Goal: Contribute content: Contribute content

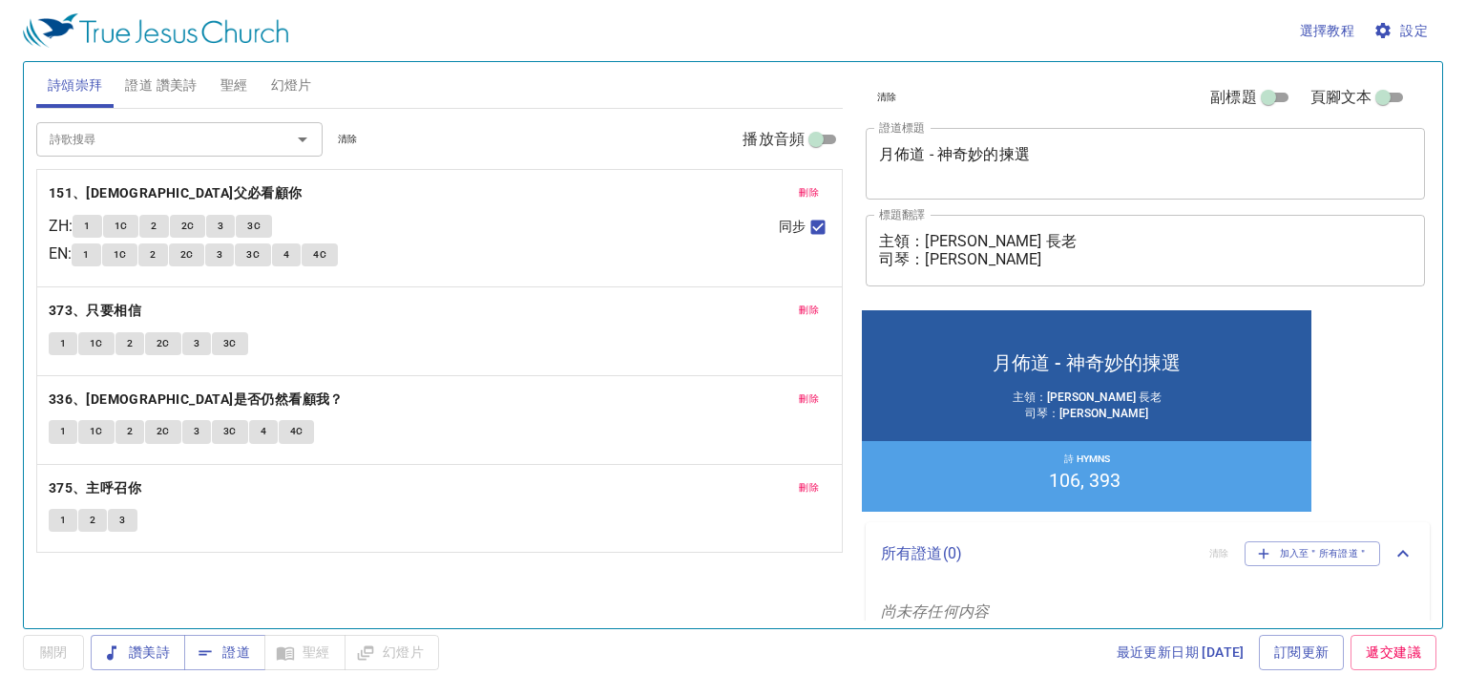
click at [806, 187] on span "刪除" at bounding box center [809, 192] width 20 height 17
click at [806, 302] on span "刪除" at bounding box center [809, 310] width 20 height 17
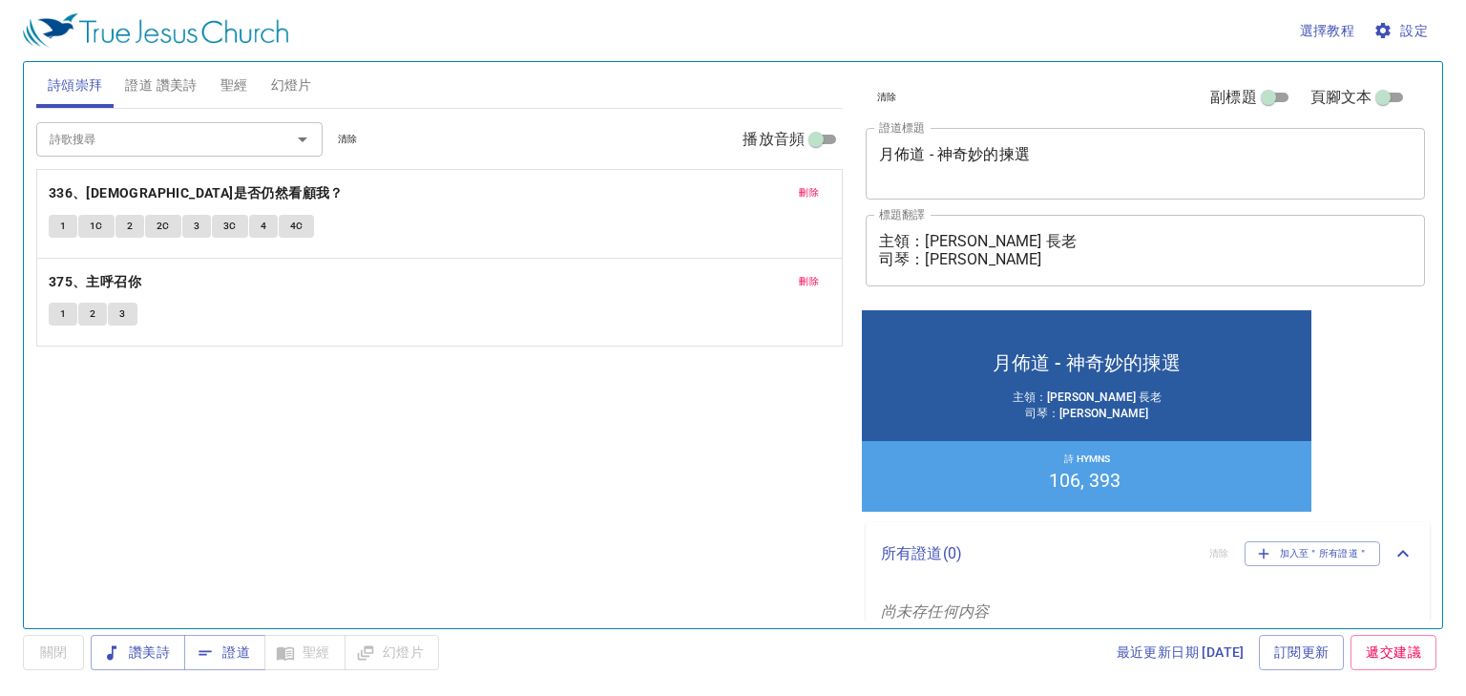
click at [806, 187] on span "刪除" at bounding box center [809, 192] width 20 height 17
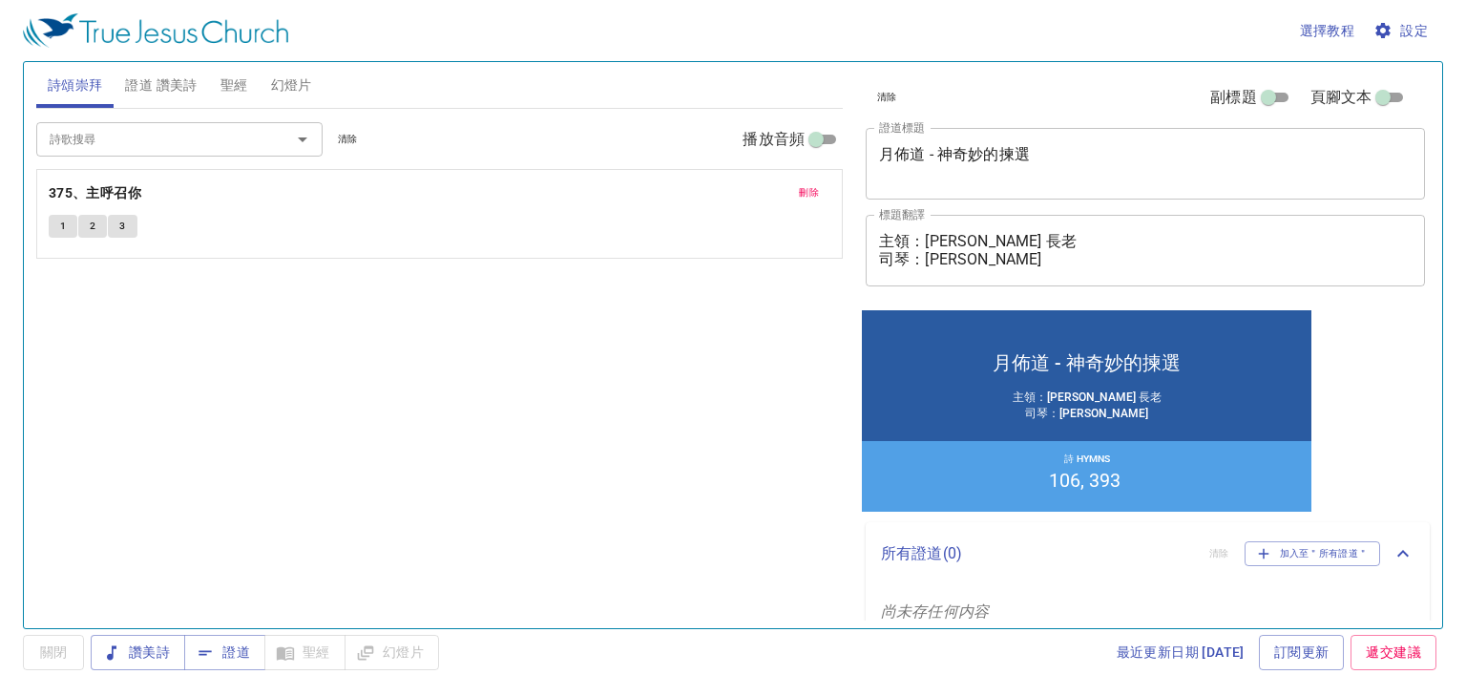
click at [806, 187] on span "刪除" at bounding box center [809, 192] width 20 height 17
click at [181, 142] on input "詩歌搜尋" at bounding box center [151, 139] width 219 height 22
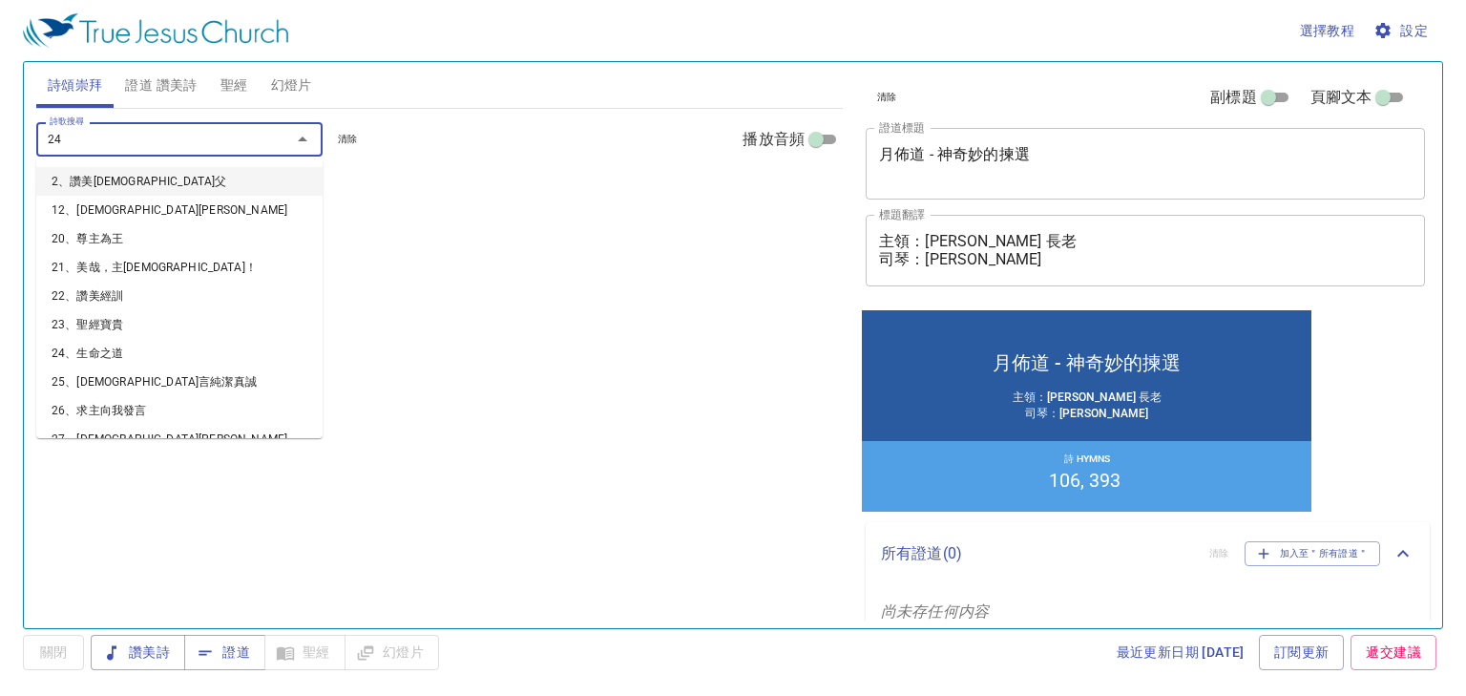
type input "241"
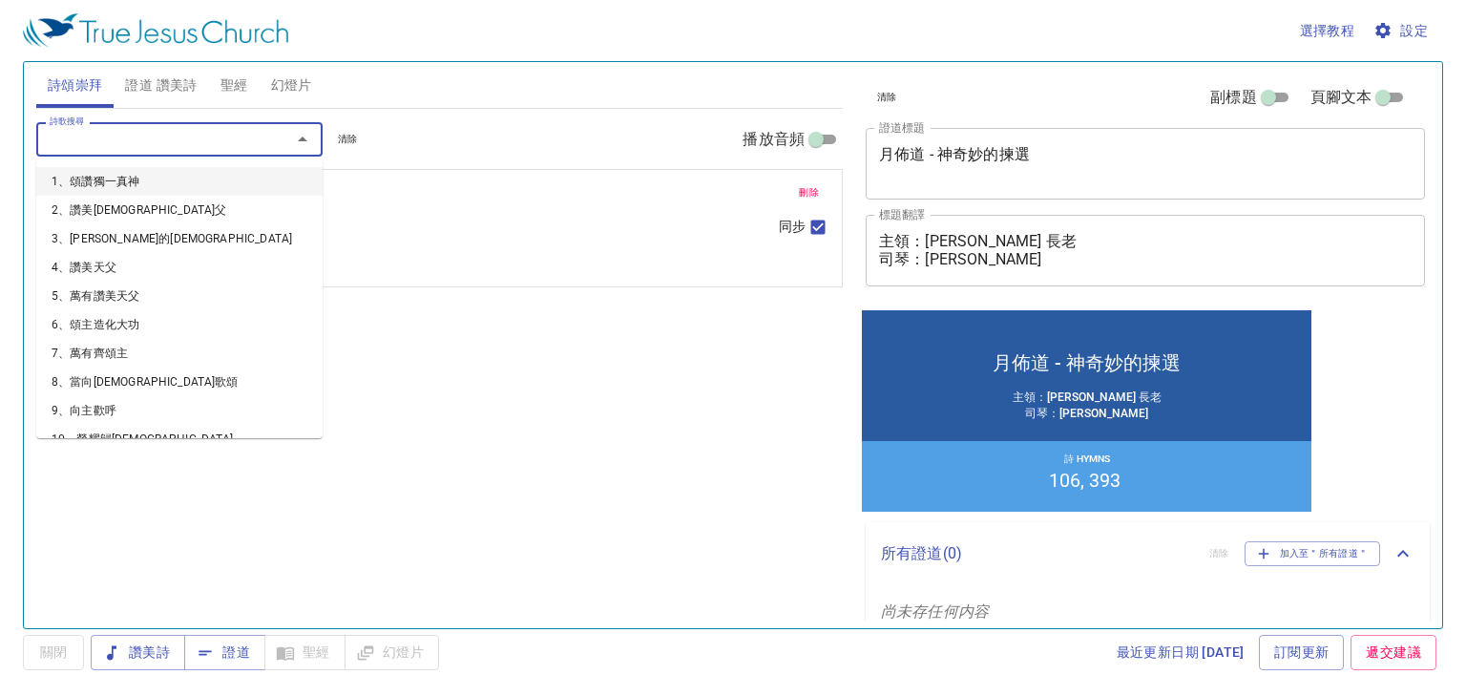
click at [181, 141] on input "詩歌搜尋" at bounding box center [151, 139] width 219 height 22
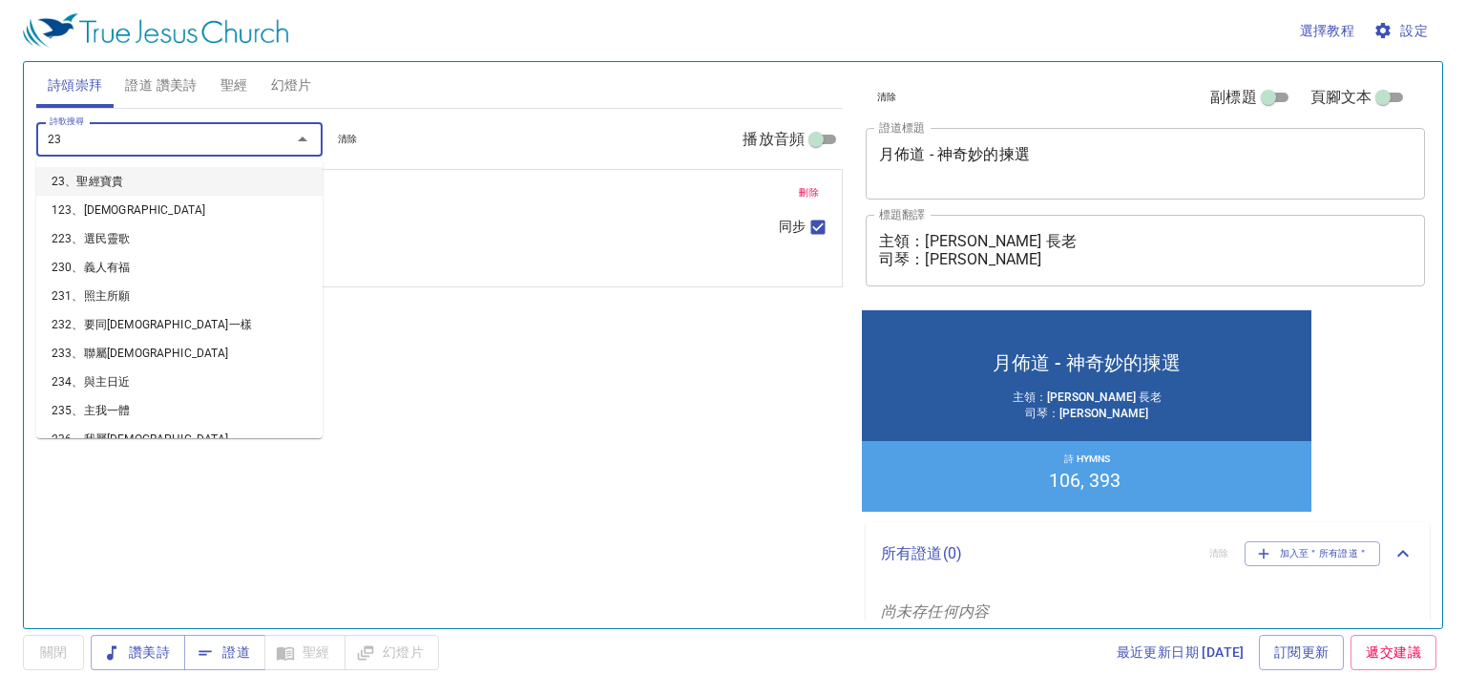
type input "239"
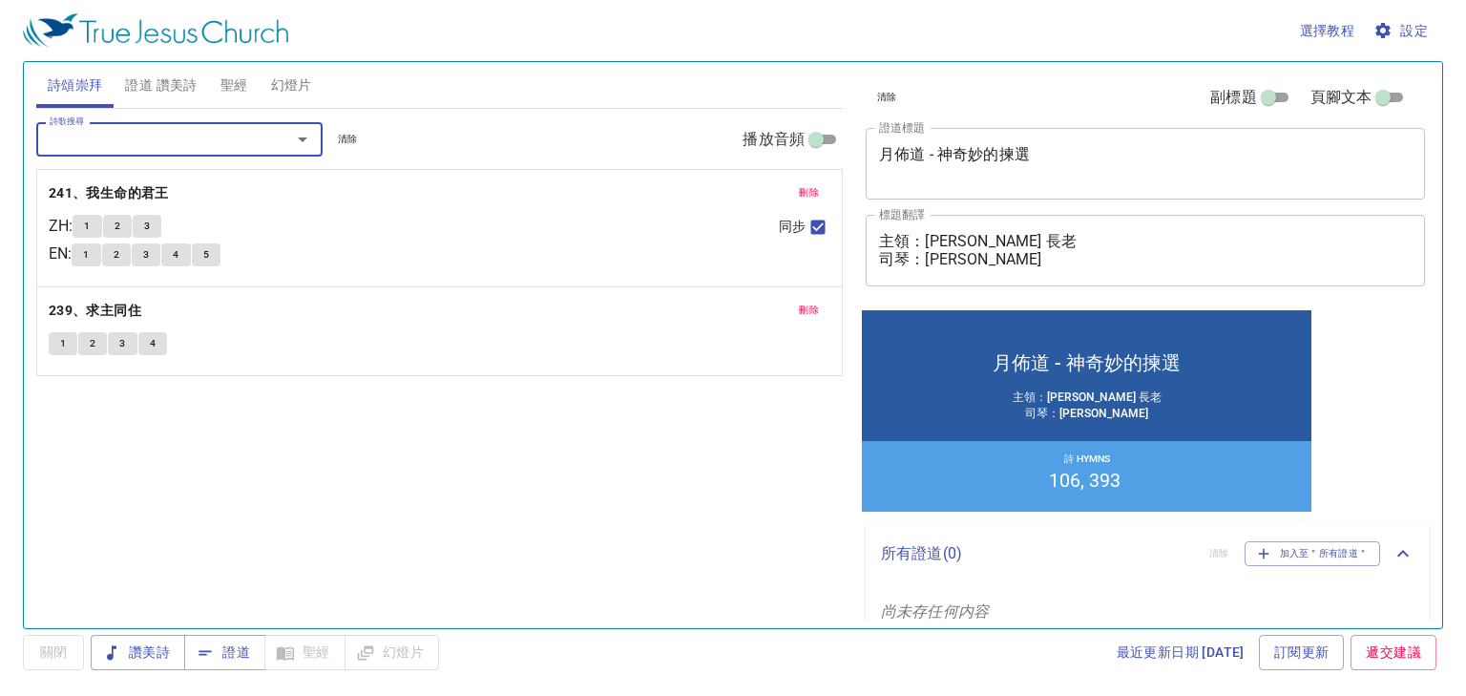
click at [181, 141] on input "詩歌搜尋" at bounding box center [151, 139] width 219 height 22
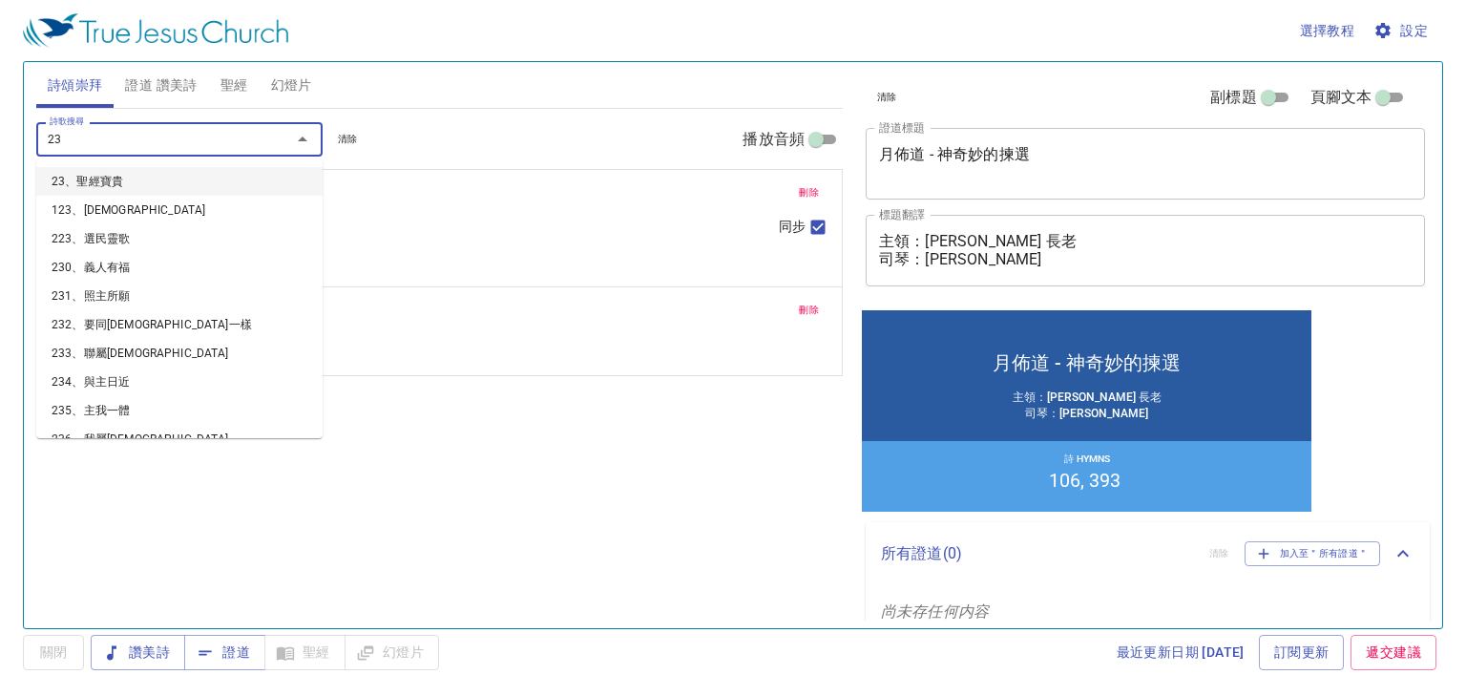
type input "235"
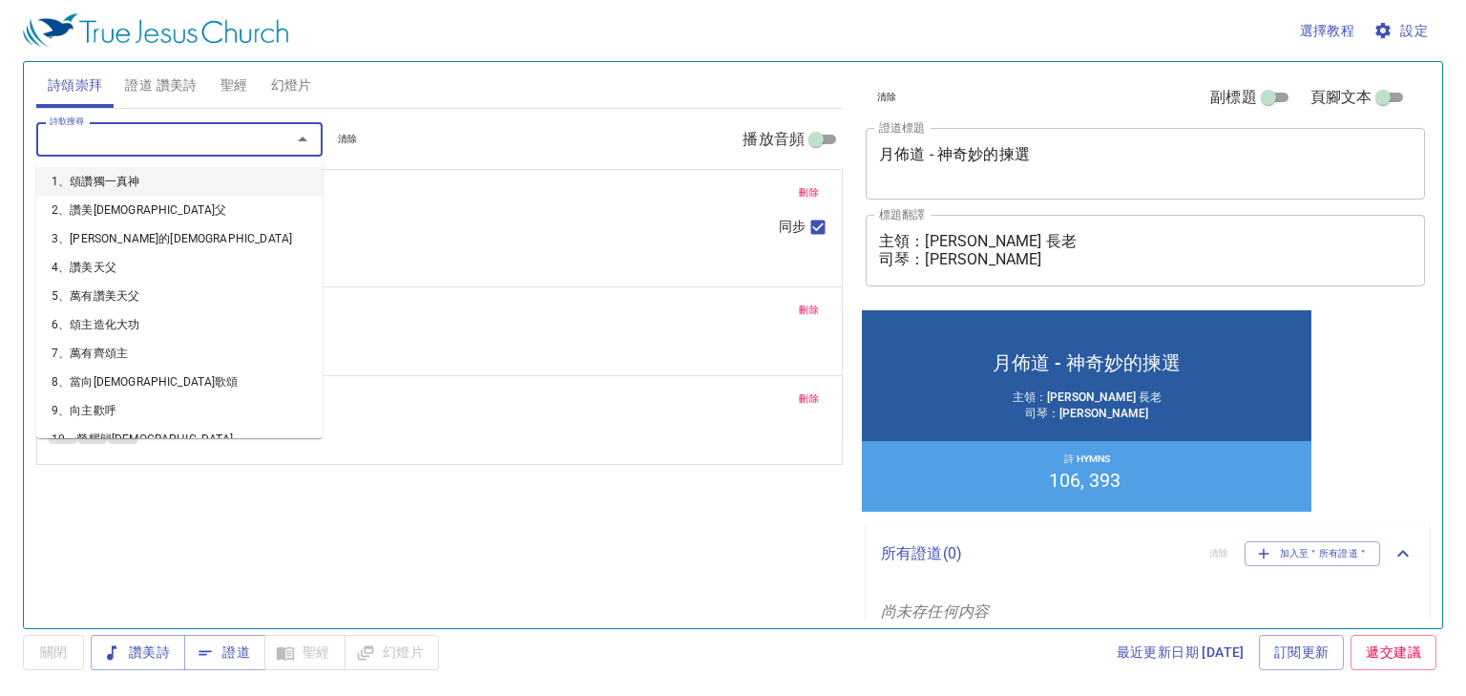
click at [181, 140] on input "詩歌搜尋" at bounding box center [151, 139] width 219 height 22
type input "6"
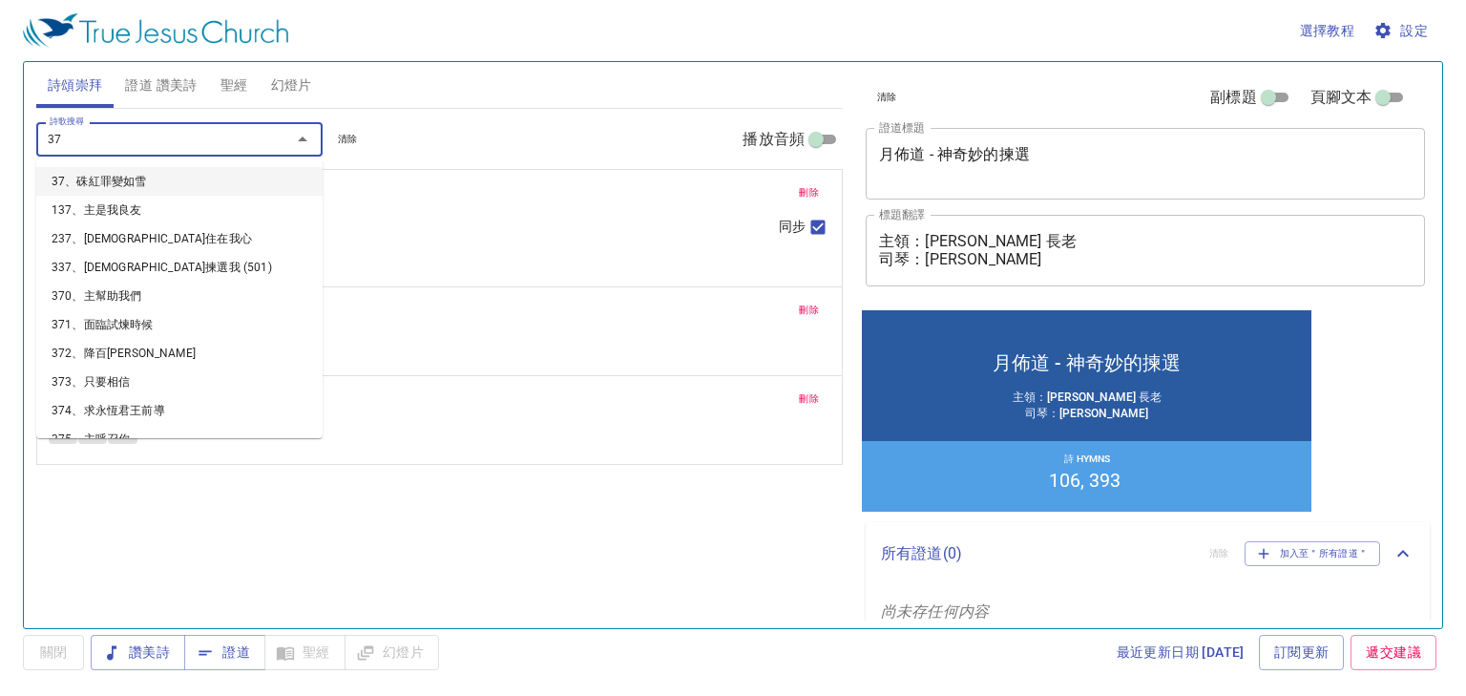
type input "370"
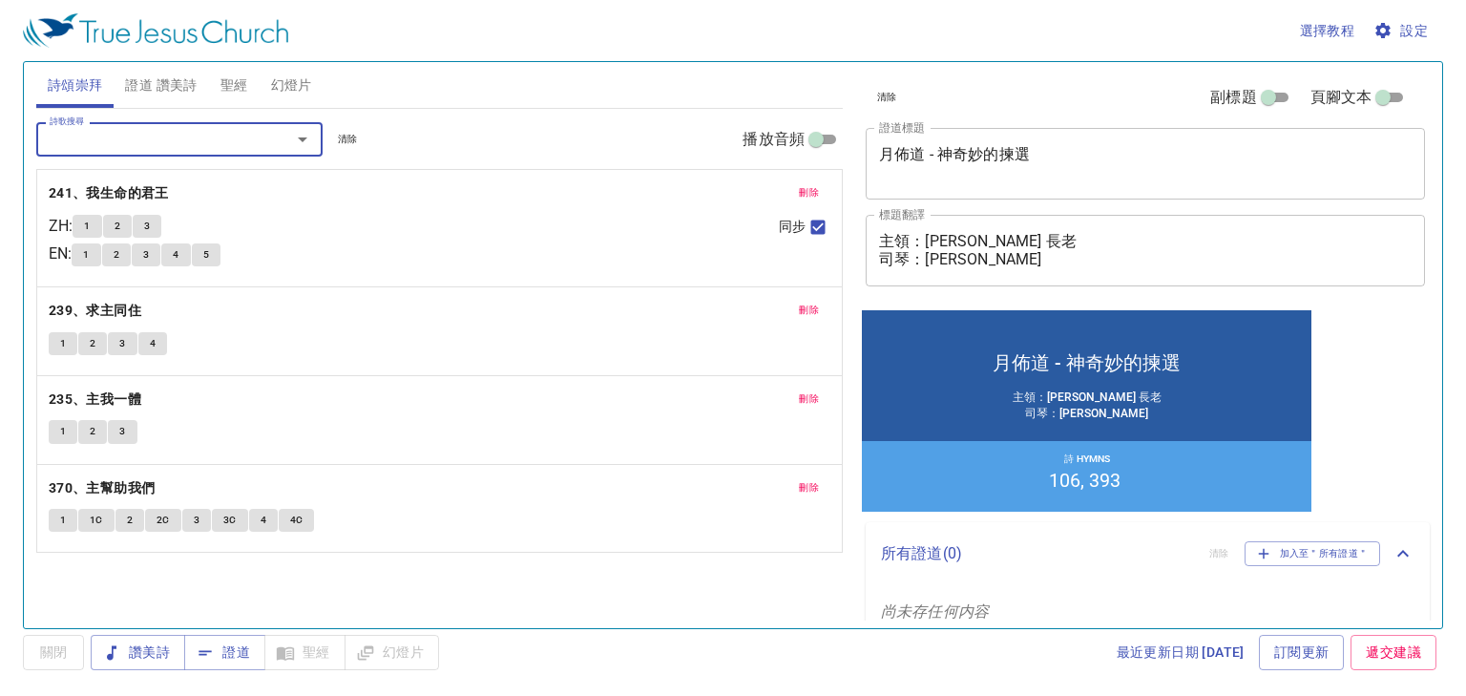
click at [183, 88] on span "證道 讚美詩" at bounding box center [161, 86] width 72 height 24
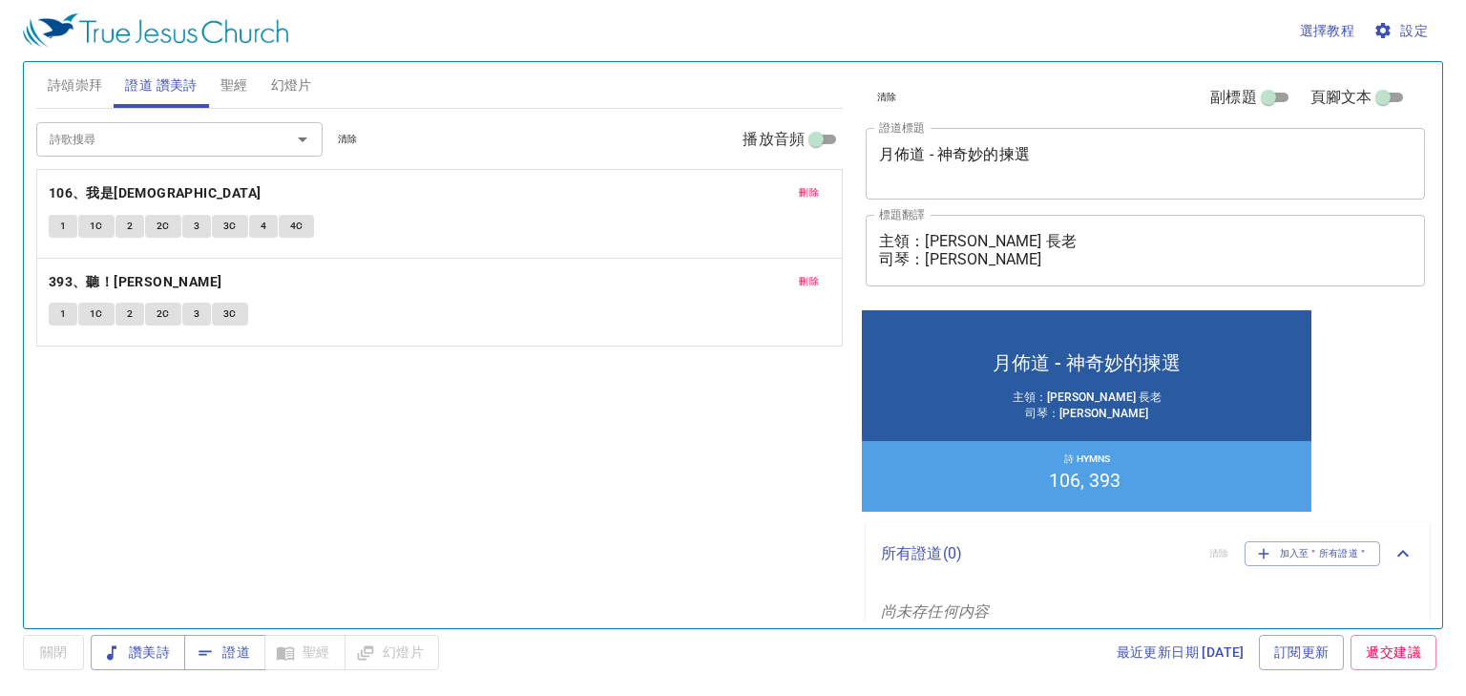
click at [813, 193] on span "刪除" at bounding box center [809, 192] width 20 height 17
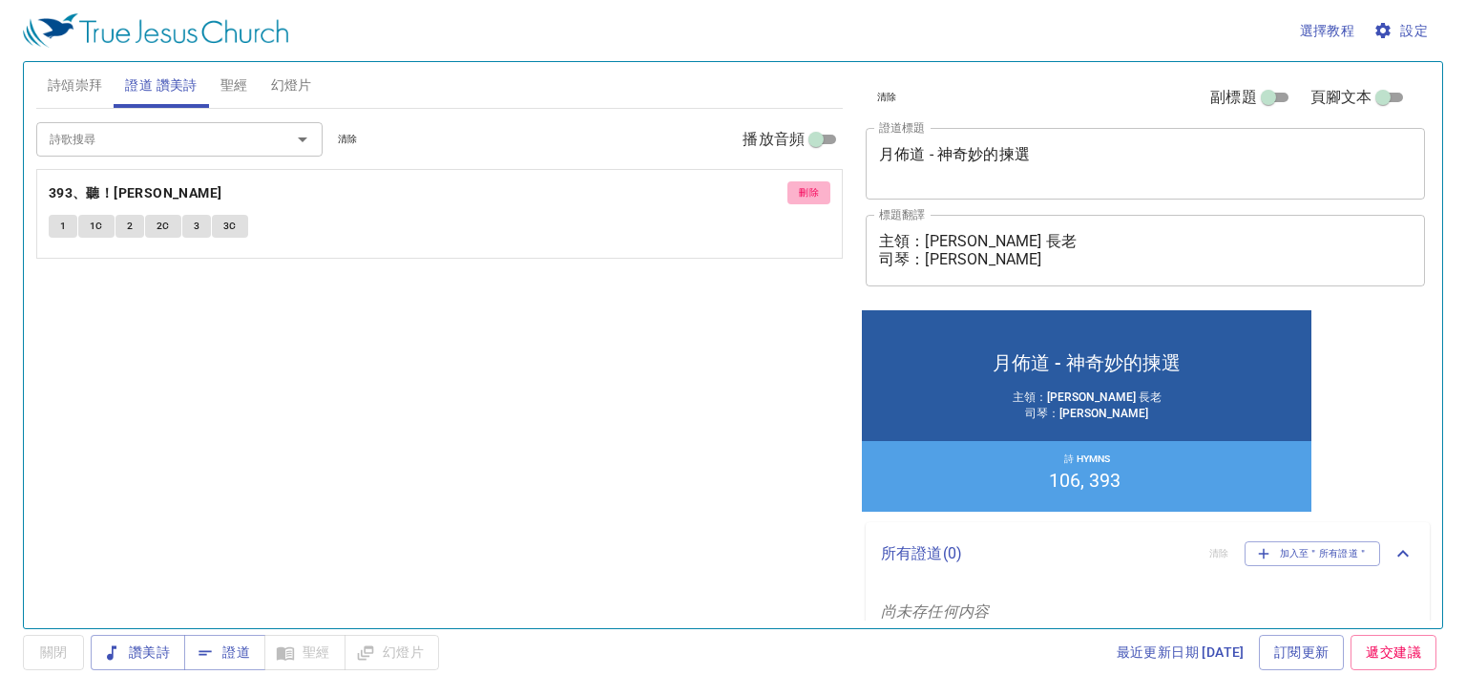
click at [813, 193] on span "刪除" at bounding box center [809, 192] width 20 height 17
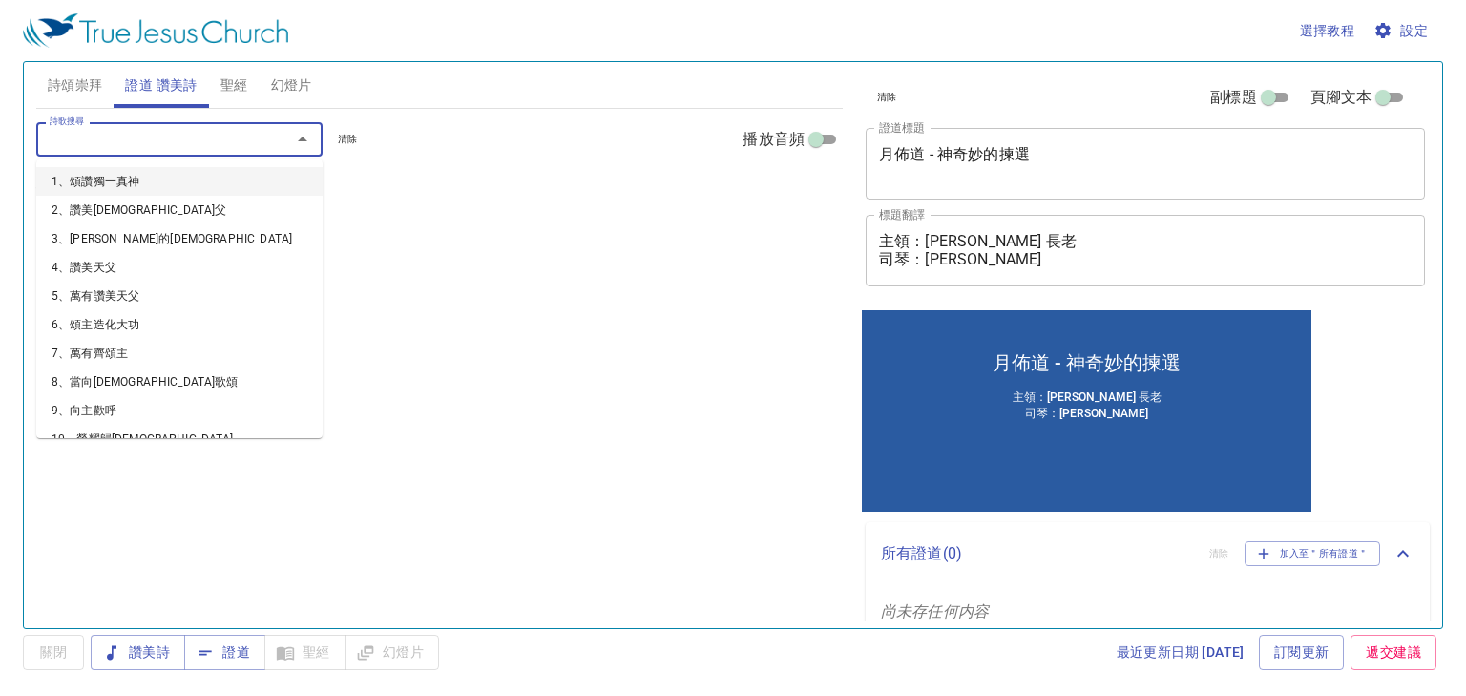
click at [214, 141] on input "詩歌搜尋" at bounding box center [151, 139] width 219 height 22
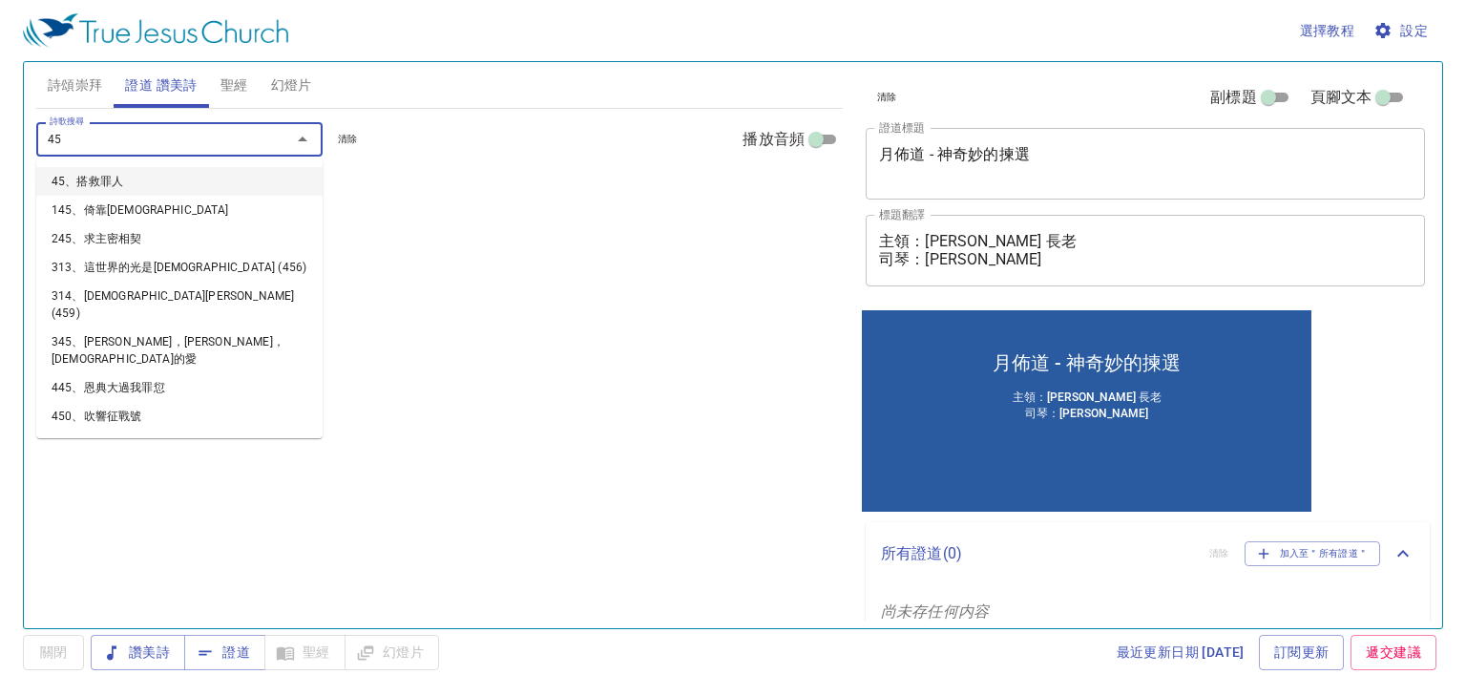
type input "452"
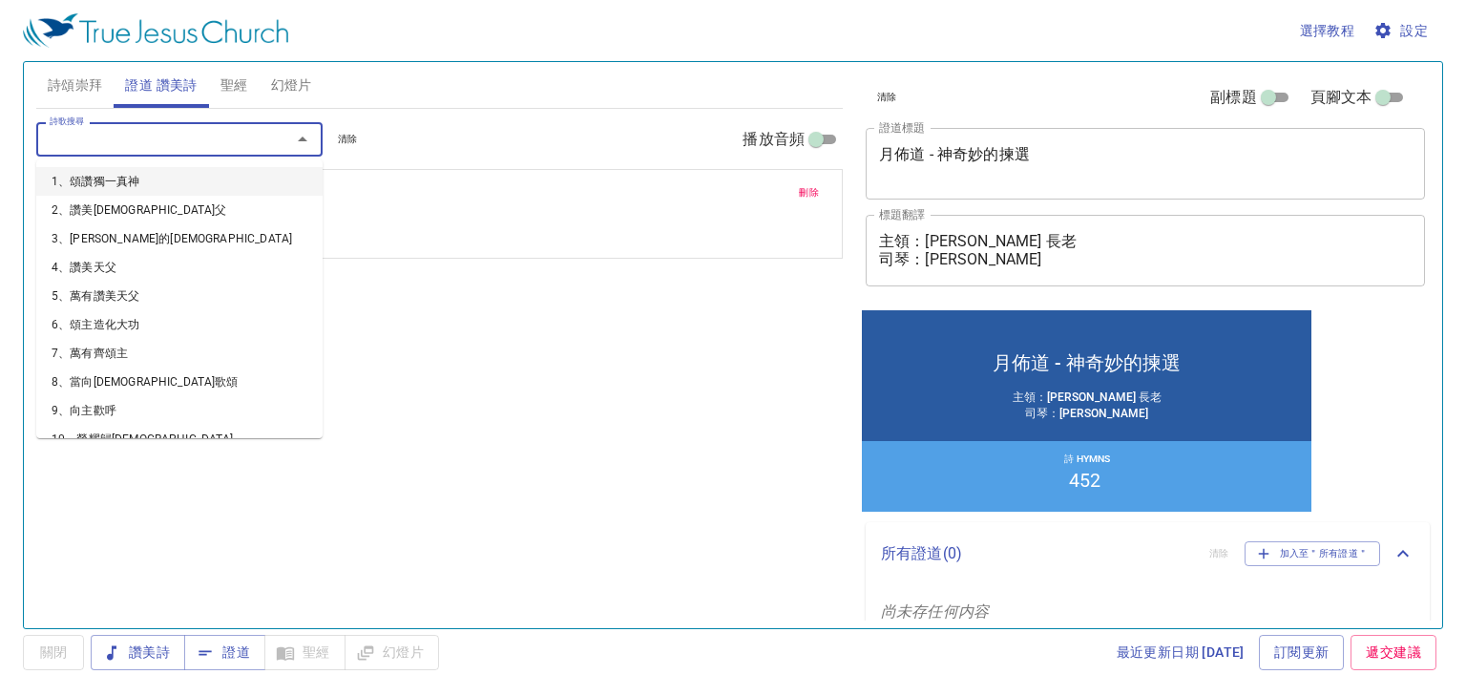
click at [214, 141] on input "詩歌搜尋" at bounding box center [151, 139] width 219 height 22
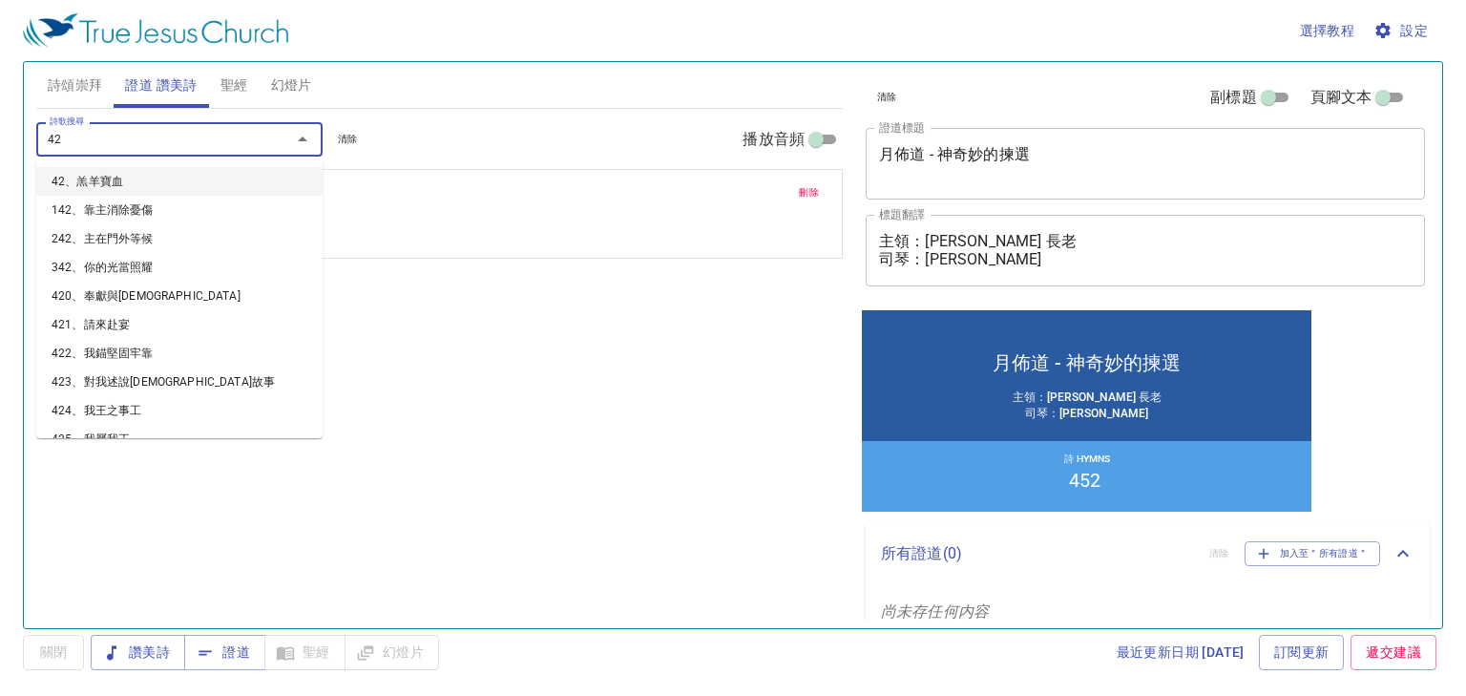
type input "429"
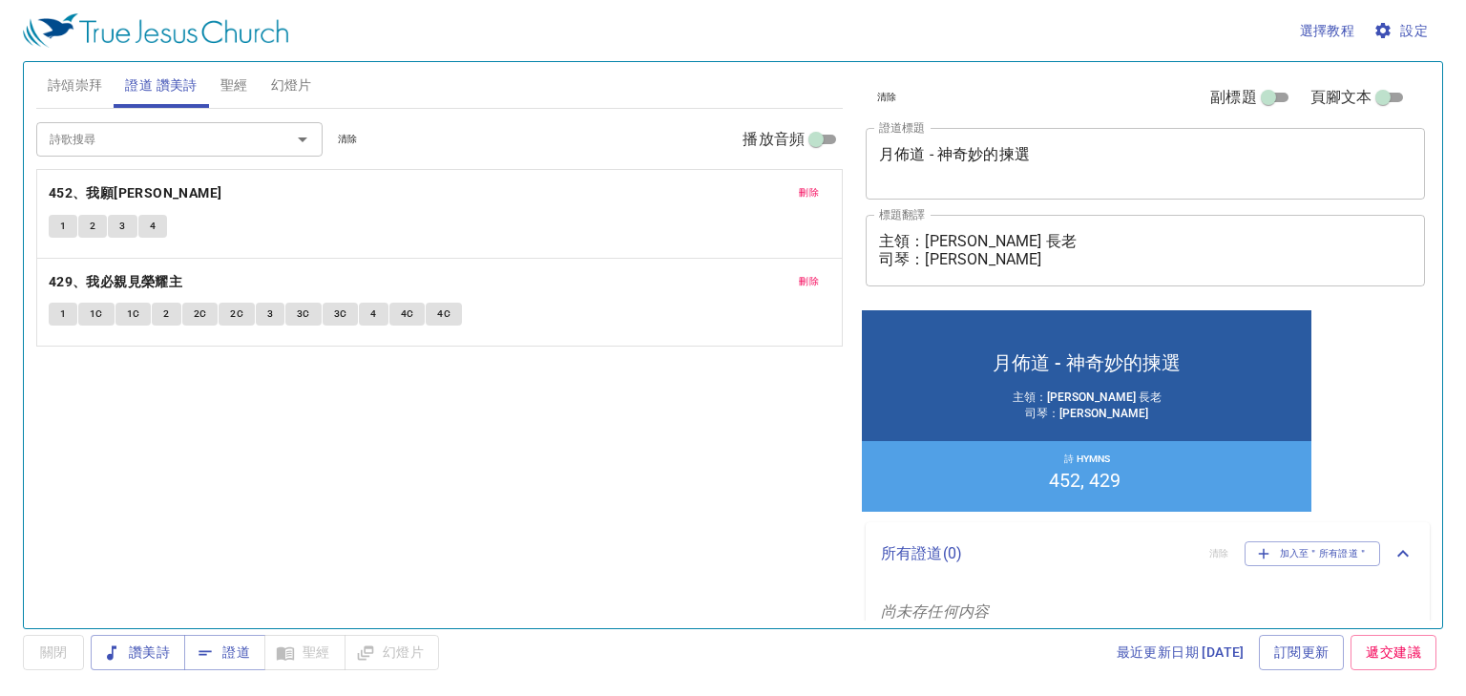
click at [1087, 369] on div "月佈道 - 神奇妙的揀選" at bounding box center [1087, 362] width 188 height 26
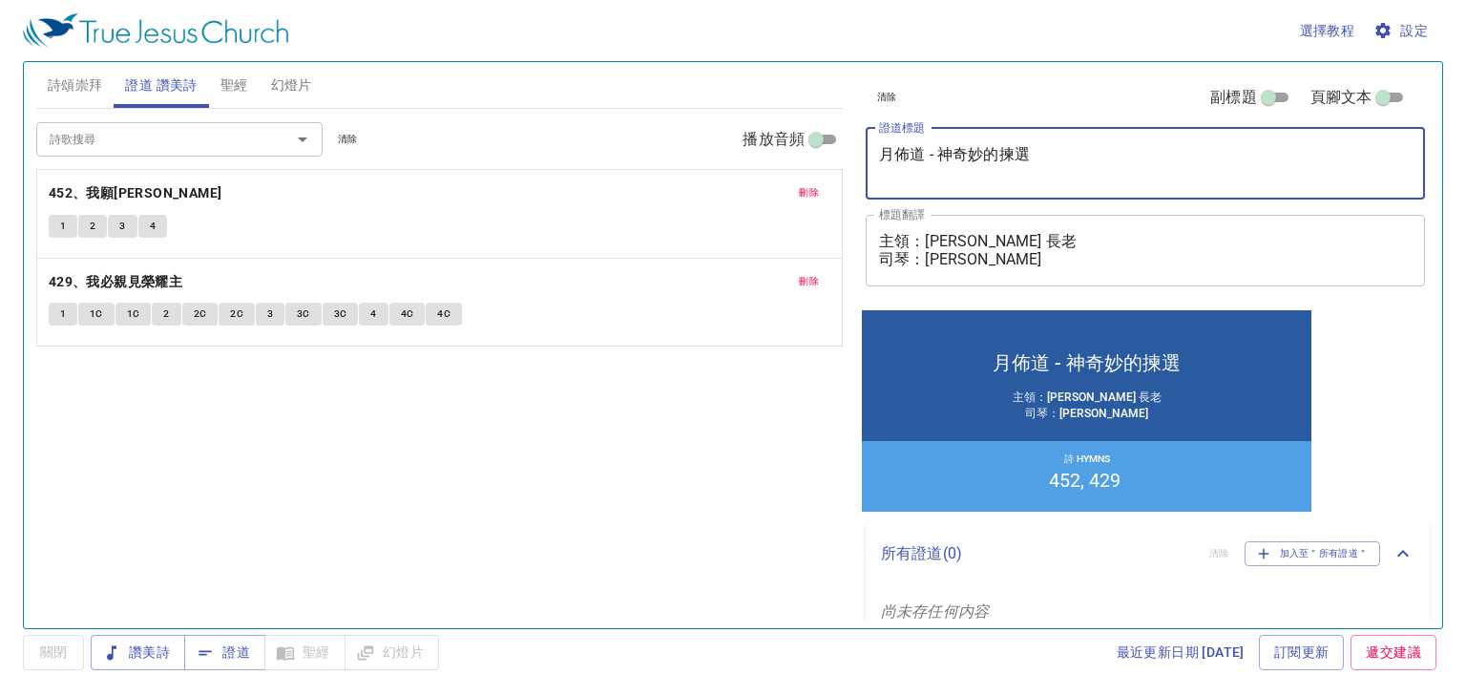
drag, startPoint x: 1036, startPoint y: 154, endPoint x: 764, endPoint y: 118, distance: 274.3
click at [764, 118] on div "詩頌崇拜 證道 讚美詩 聖經 幻燈片 詩歌搜尋 詩歌搜尋 清除 播放音頻 刪除 241、我生命的君王 ZH : 1 2 3 EN : 1 2 3 4 5 同步…" at bounding box center [733, 337] width 1409 height 566
paste textarea "肉體之外得見[DEMOGRAPHIC_DATA]"
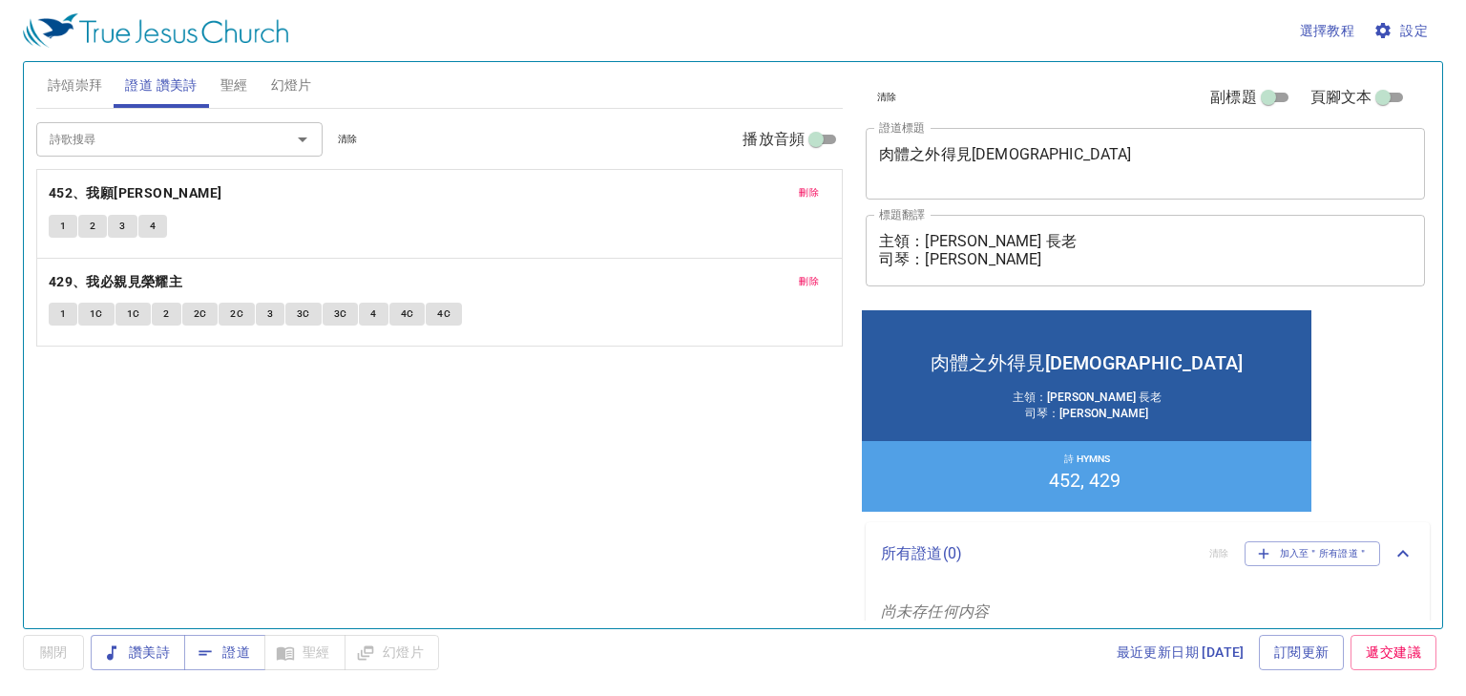
click at [1310, 265] on textarea "主領：賴英夫 長老 司琴：黃蕙心 姐妹" at bounding box center [1145, 250] width 533 height 36
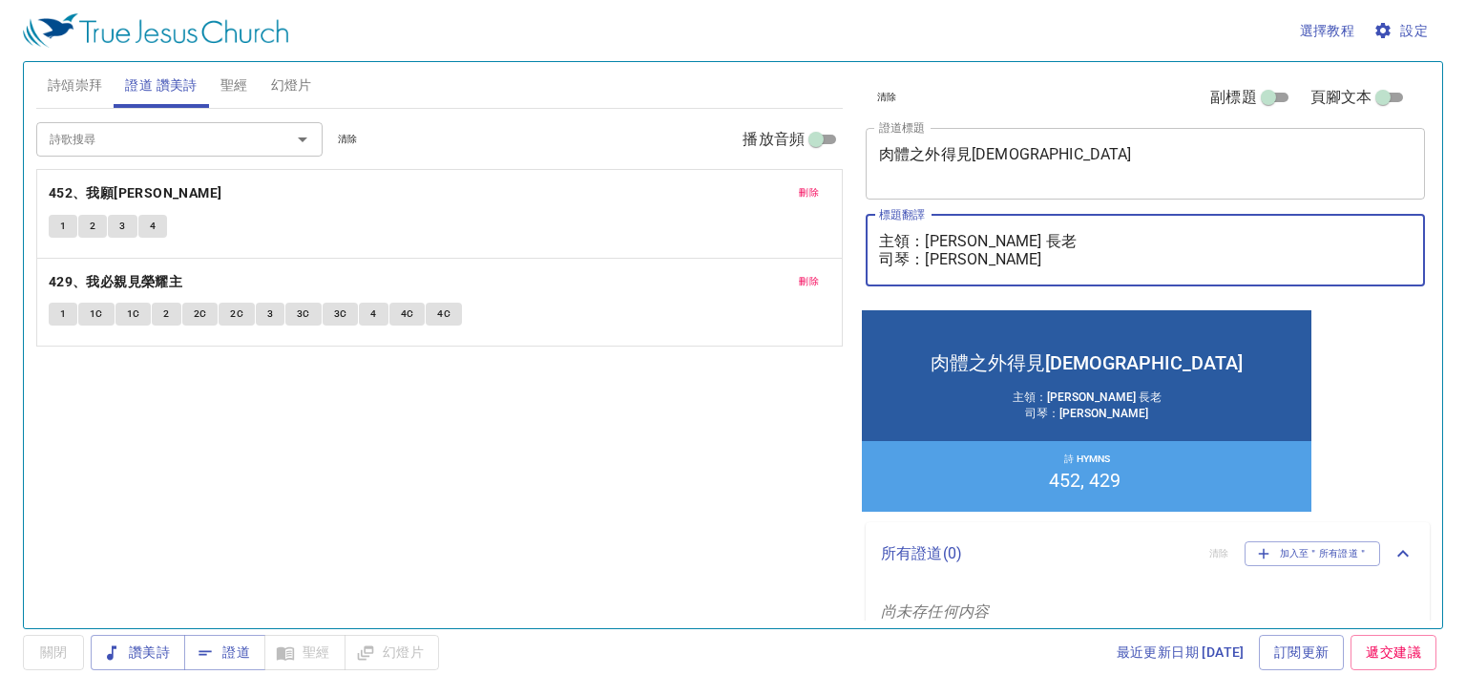
click at [1110, 173] on textarea "肉體之外得見[DEMOGRAPHIC_DATA]" at bounding box center [1145, 163] width 533 height 36
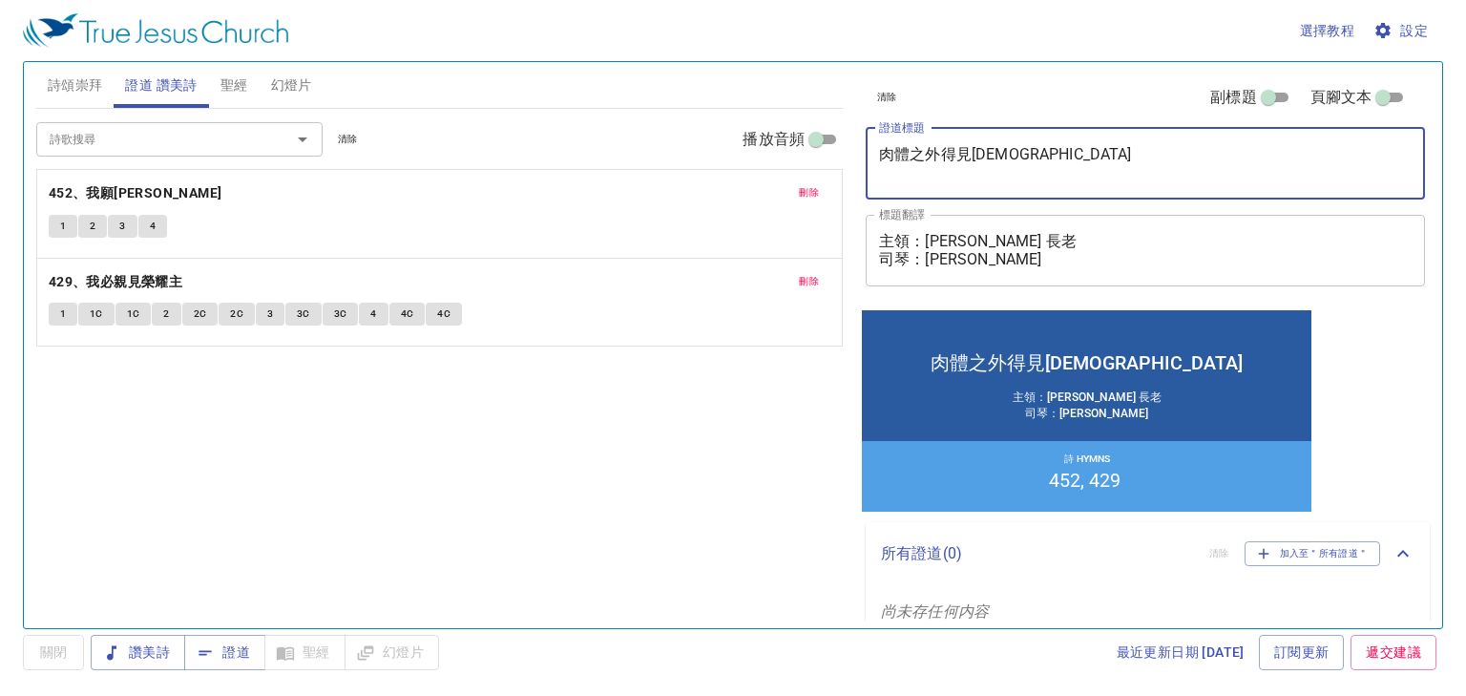
paste textarea "Encountering [DEMOGRAPHIC_DATA] Beyond the Flesh"
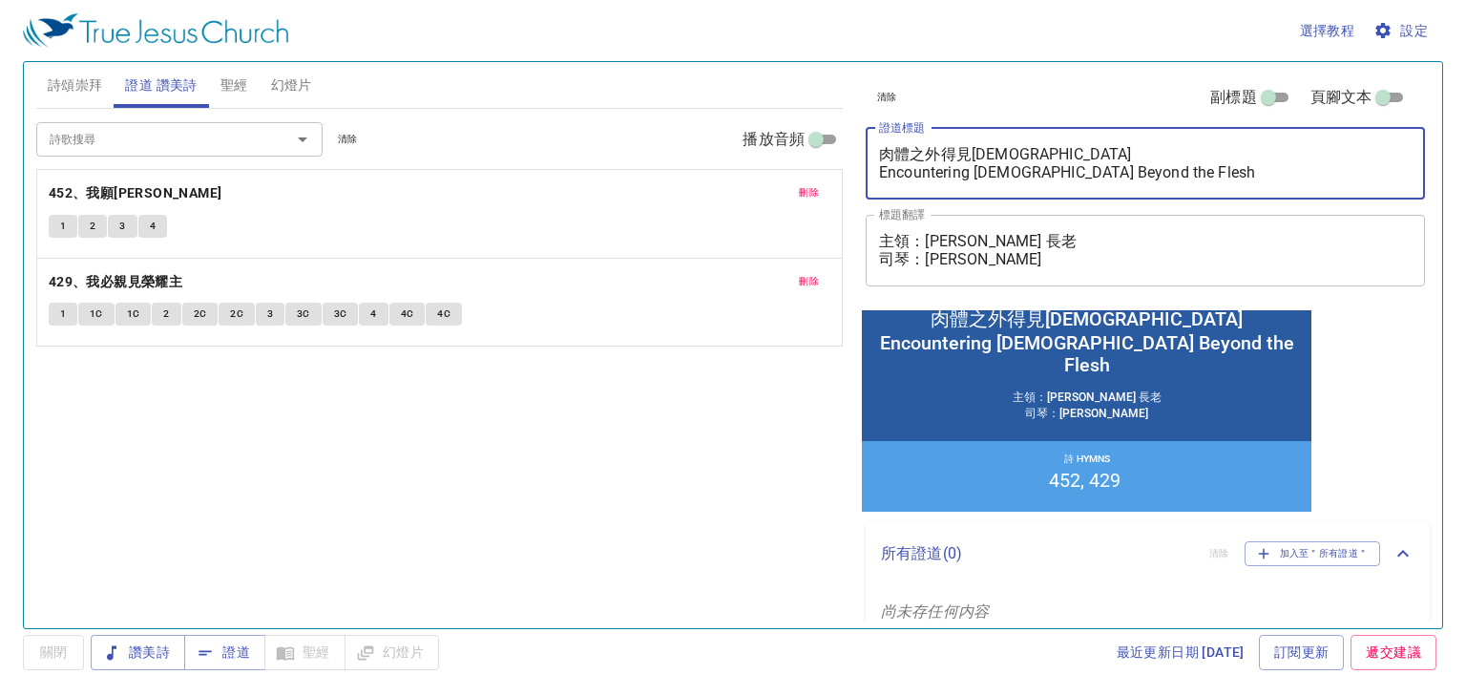
type textarea "肉體之外得見[DEMOGRAPHIC_DATA] Encountering [DEMOGRAPHIC_DATA] Beyond the Flesh"
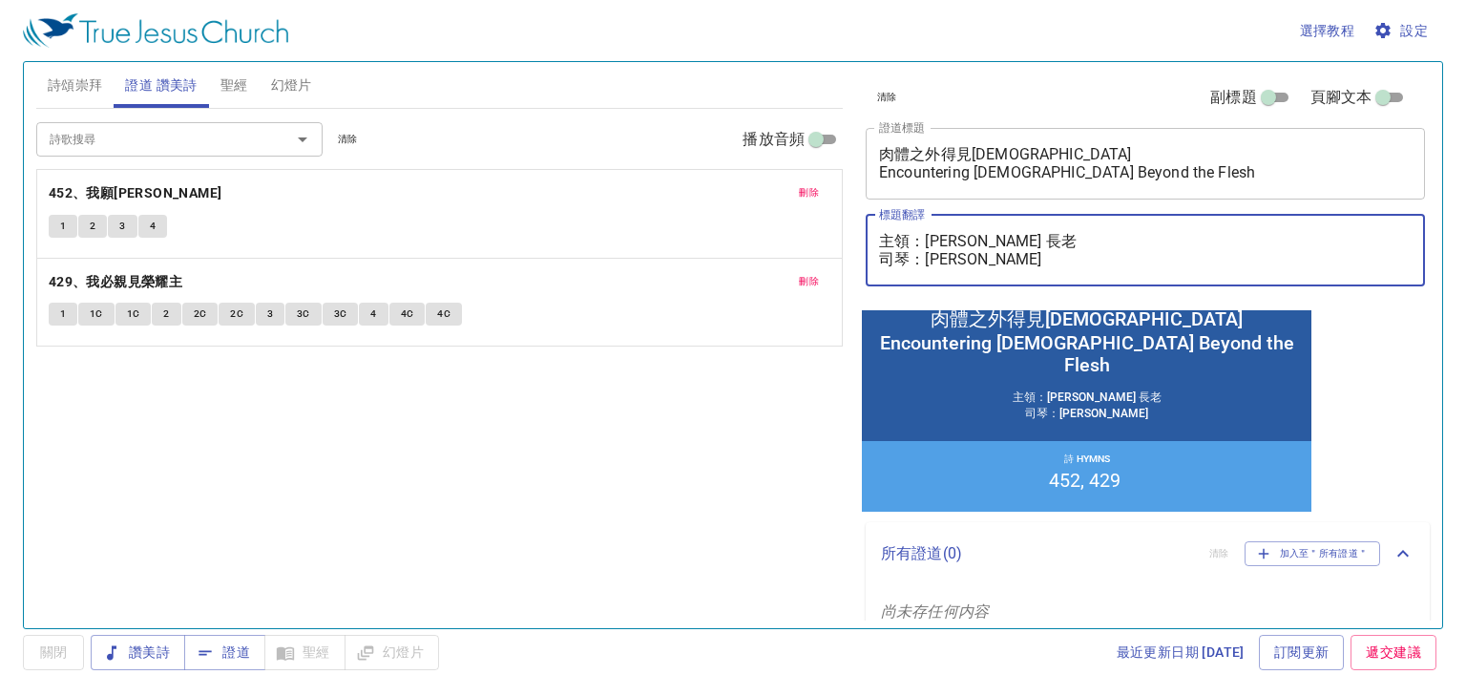
click at [1184, 241] on textarea "主領：賴英夫 長老 司琴：黃蕙心 姐妹" at bounding box center [1145, 250] width 533 height 36
drag, startPoint x: 1077, startPoint y: 254, endPoint x: 833, endPoint y: 240, distance: 243.8
click at [833, 240] on div "詩頌崇拜 證道 讚美詩 聖經 幻燈片 詩歌搜尋 詩歌搜尋 清除 播放音頻 刪除 241、我生命的君王 ZH : 1 2 3 EN : 1 2 3 4 5 同步…" at bounding box center [733, 337] width 1409 height 566
paste textarea "Ｂro. Hsieh Jun-Yan 謝俊彥 弟兄 翻譯 ：Sis. Elizabeth Teng 鄧芯"
click at [1139, 267] on textarea "主領： Ｂro. Hsieh Jun-Yan 謝俊彥 弟兄 翻譯 ：Sis. Elizabeth Teng 鄧芯 姐妹" at bounding box center [1145, 250] width 533 height 36
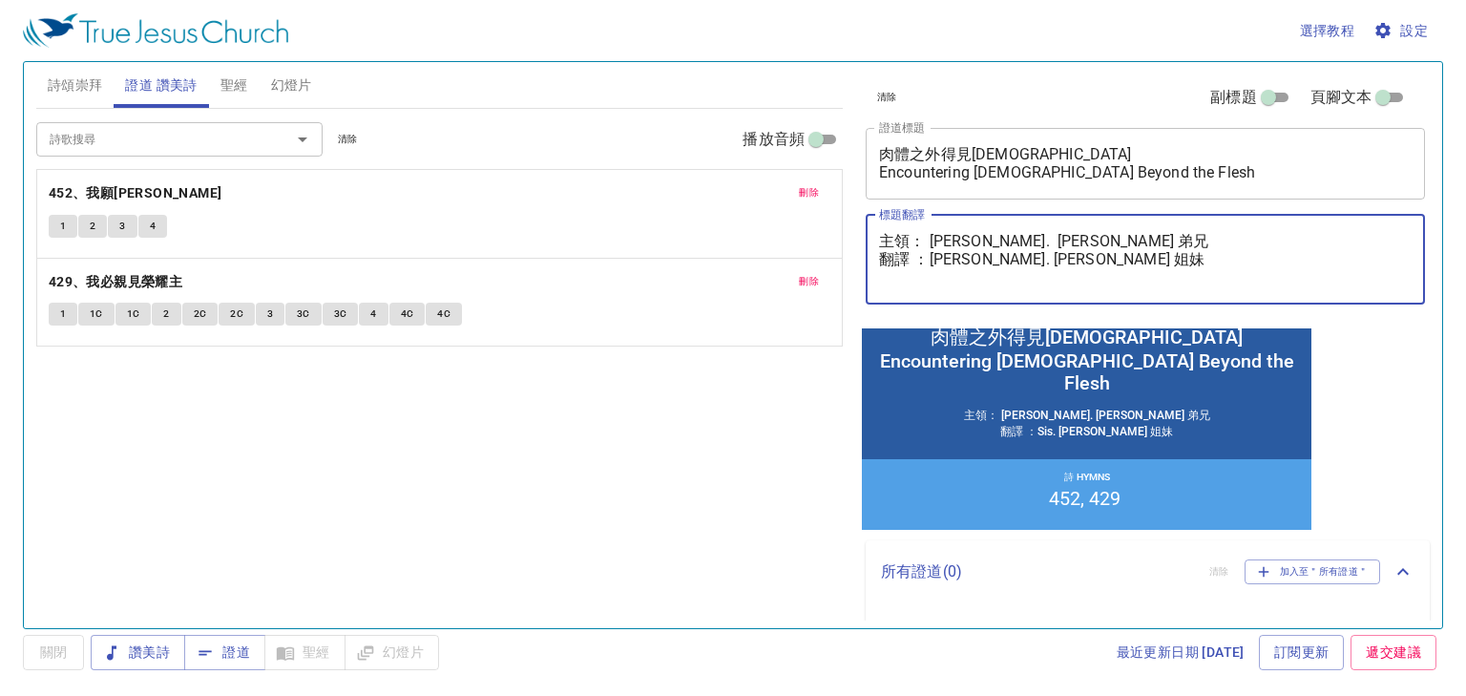
click at [947, 242] on textarea "主領： Ｂro. Hsieh Jun-Yan 謝俊彥 弟兄 翻譯 ：Sis. Elizabeth Teng 鄧芯 姐妹" at bounding box center [1145, 259] width 533 height 54
click at [947, 284] on textarea "主領： Bro. Hsieh Jun-Yan 謝俊彥 弟兄 翻譯 ：Sis. Elizabeth Teng 鄧芯 姐妹" at bounding box center [1145, 259] width 533 height 54
paste textarea "："
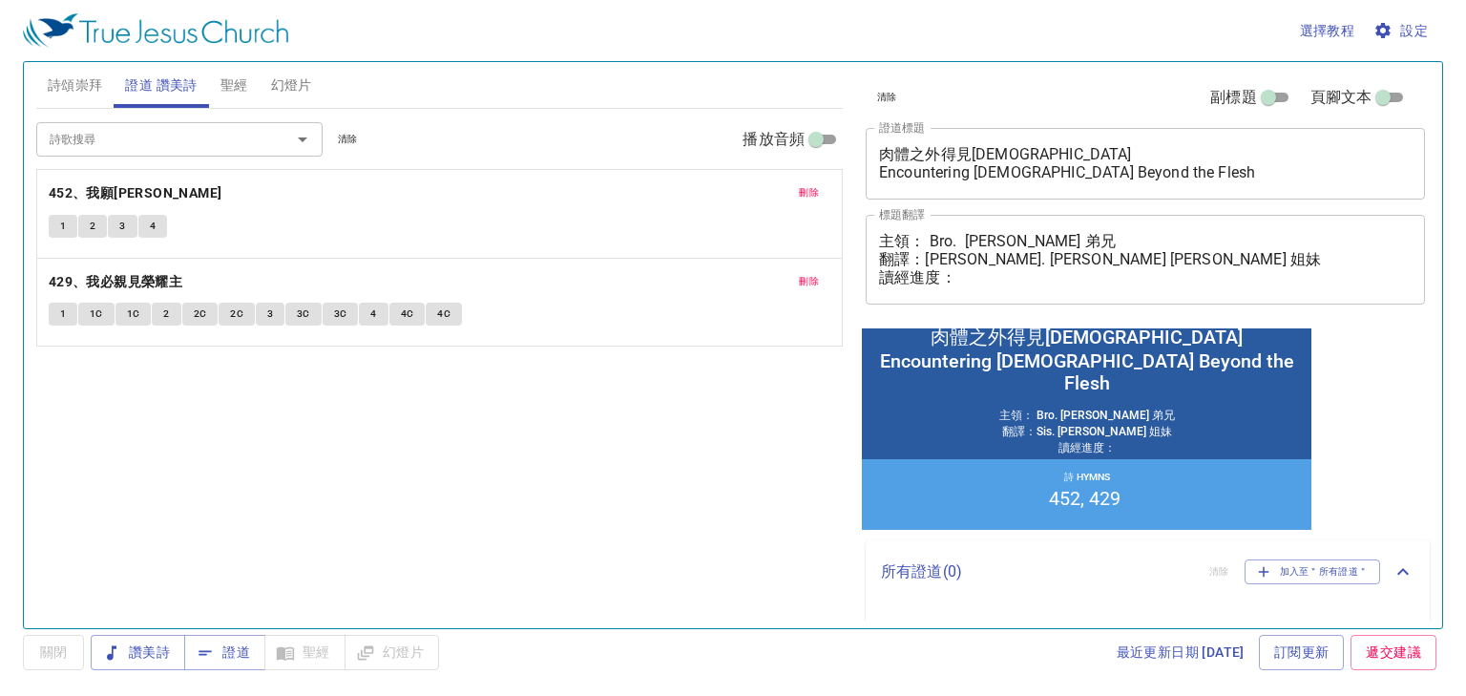
drag, startPoint x: 197, startPoint y: 474, endPoint x: 828, endPoint y: 370, distance: 639.5
click at [196, 474] on div "詩歌搜尋 詩歌搜尋 清除 播放音頻 刪除 452、我願常見祢 1 2 3 4 刪除 429、我必親見榮耀主 1 1C 1C 2 2C 2C 3 3C 3C 4…" at bounding box center [439, 360] width 807 height 503
click at [1073, 276] on textarea "主領： Bro. Hsieh Jun-Yan 謝俊彥 弟兄 翻譯：Sis. Elizabeth Teng 鄧芯 姐妹 讀經進度：" at bounding box center [1145, 259] width 533 height 54
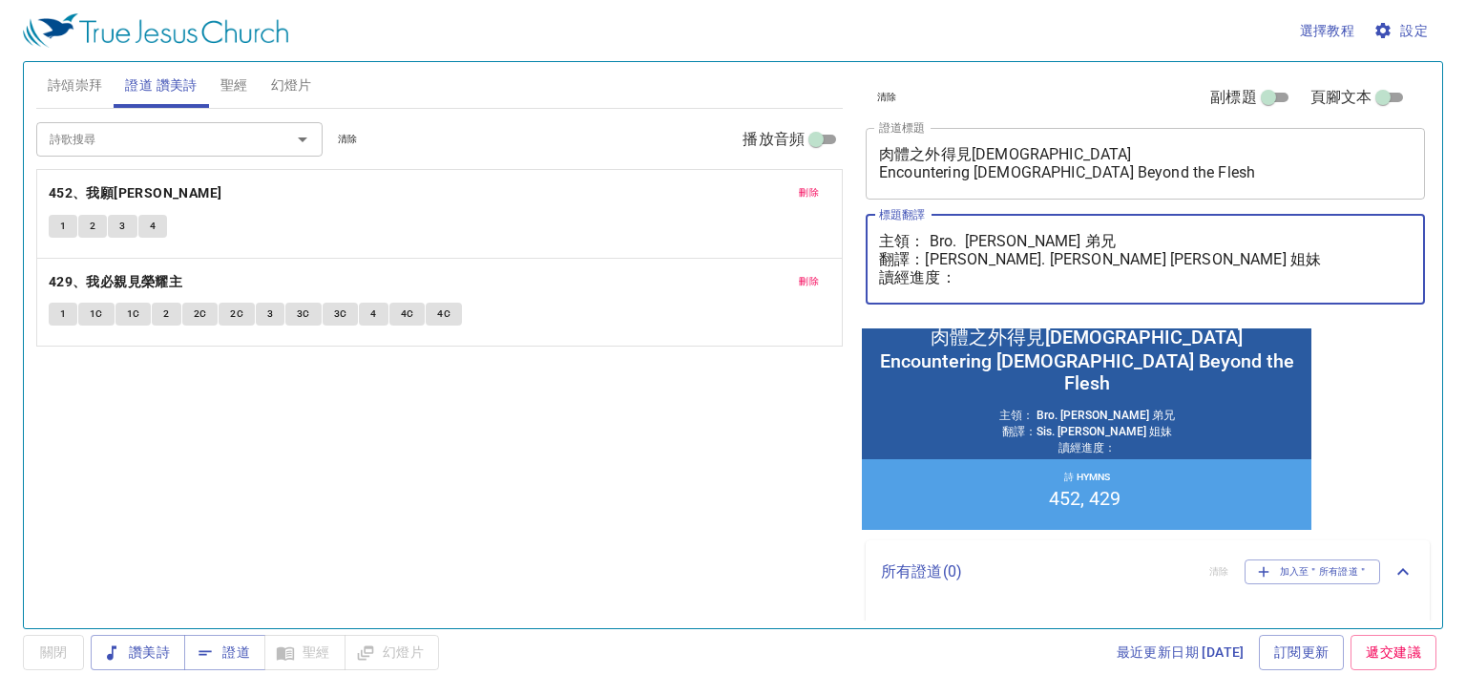
paste textarea "哥林多後書第1章12~24節"
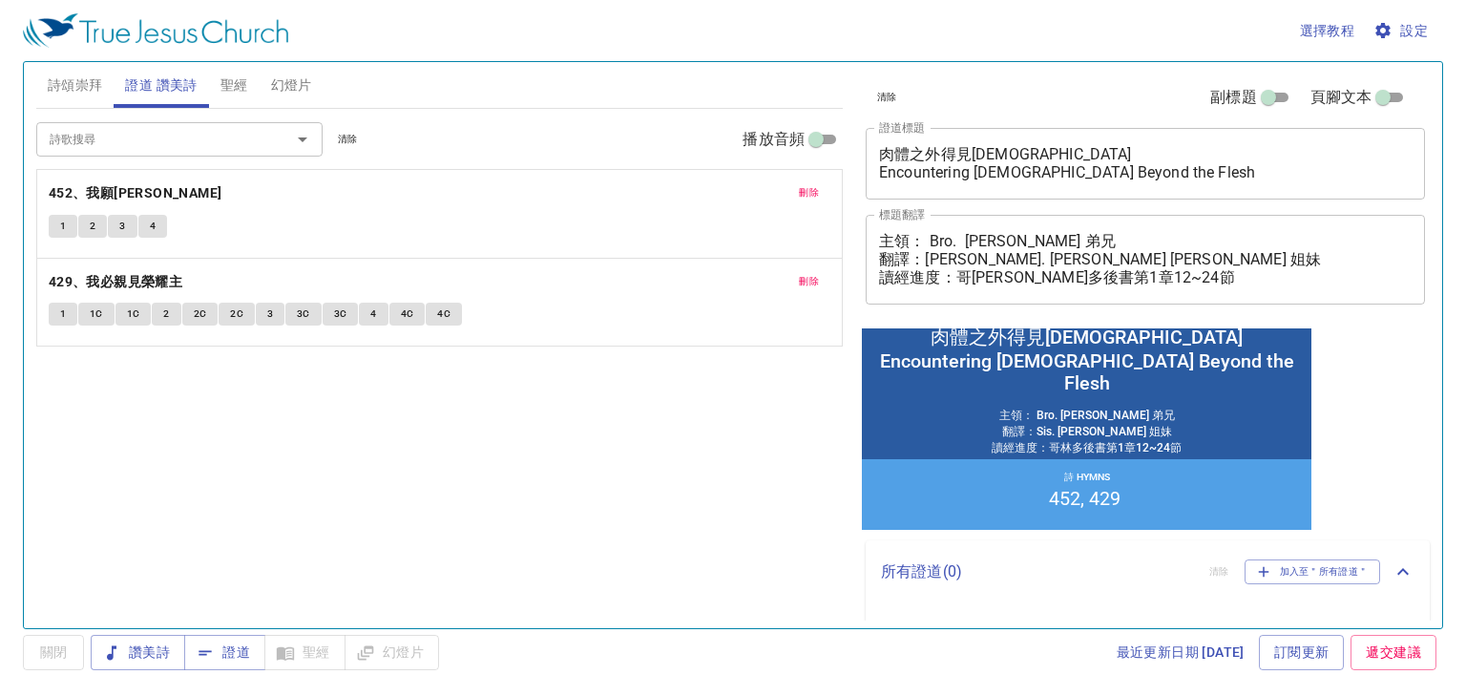
click at [741, 454] on div "詩歌搜尋 詩歌搜尋 清除 播放音頻 刪除 452、我願常見祢 1 2 3 4 刪除 429、我必親見榮耀主 1 1C 1C 2 2C 2C 3 3C 3C 4…" at bounding box center [439, 360] width 807 height 503
click at [237, 653] on span "證道" at bounding box center [225, 653] width 51 height 24
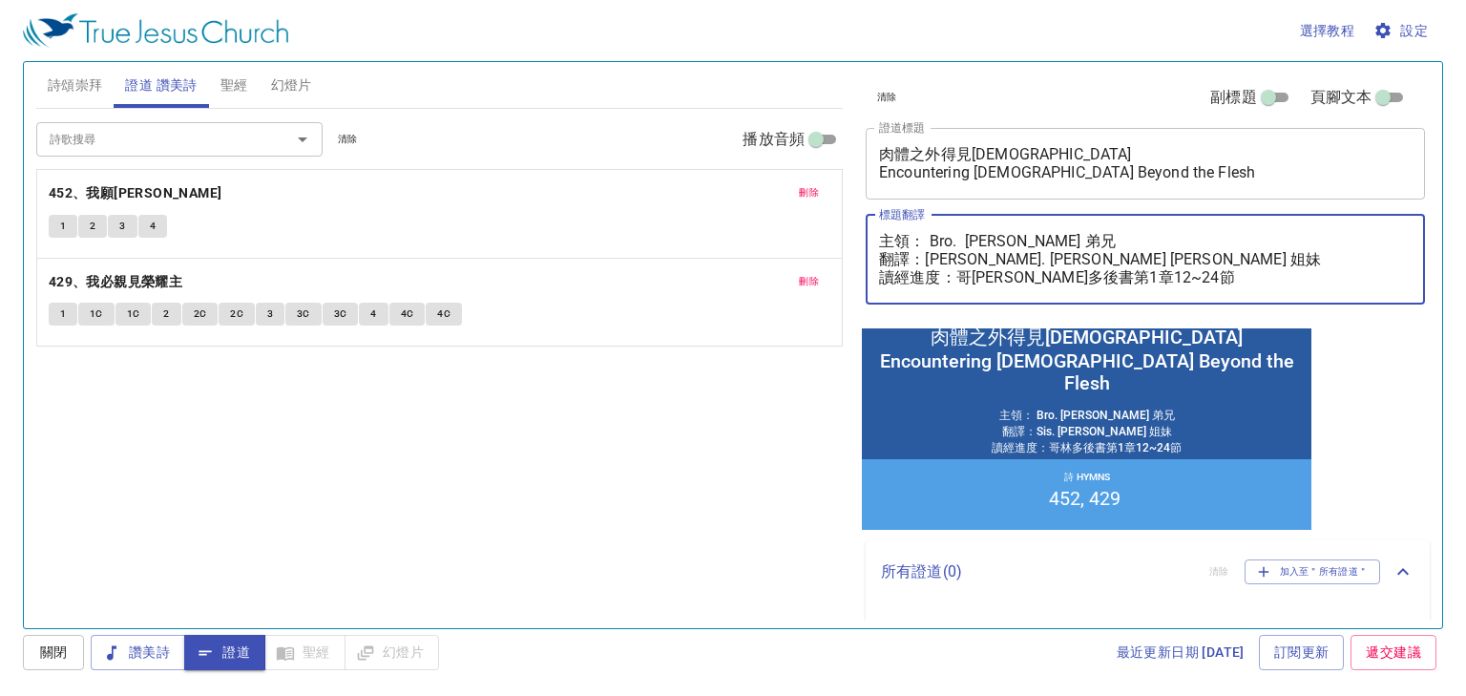
click at [930, 241] on textarea "主領： Bro. Hsieh Jun-Yan 謝俊彥 弟兄 翻譯：Sis. Elizabeth Teng 鄧芯 姐妹 讀經進度：哥林多後書第1章12~24節" at bounding box center [1145, 259] width 533 height 54
click at [962, 235] on textarea "主領：Bro. Hsieh Jun-Yan 謝俊彥 弟兄 翻譯：Sis. Elizabeth Teng 鄧芯 姐妹 讀經進度：哥林多後書第1章12~24節" at bounding box center [1145, 259] width 533 height 54
type textarea "主領：Bro. [PERSON_NAME] 弟兄 翻譯：[PERSON_NAME]. [PERSON_NAME] [PERSON_NAME] 姐妹 讀經進度：…"
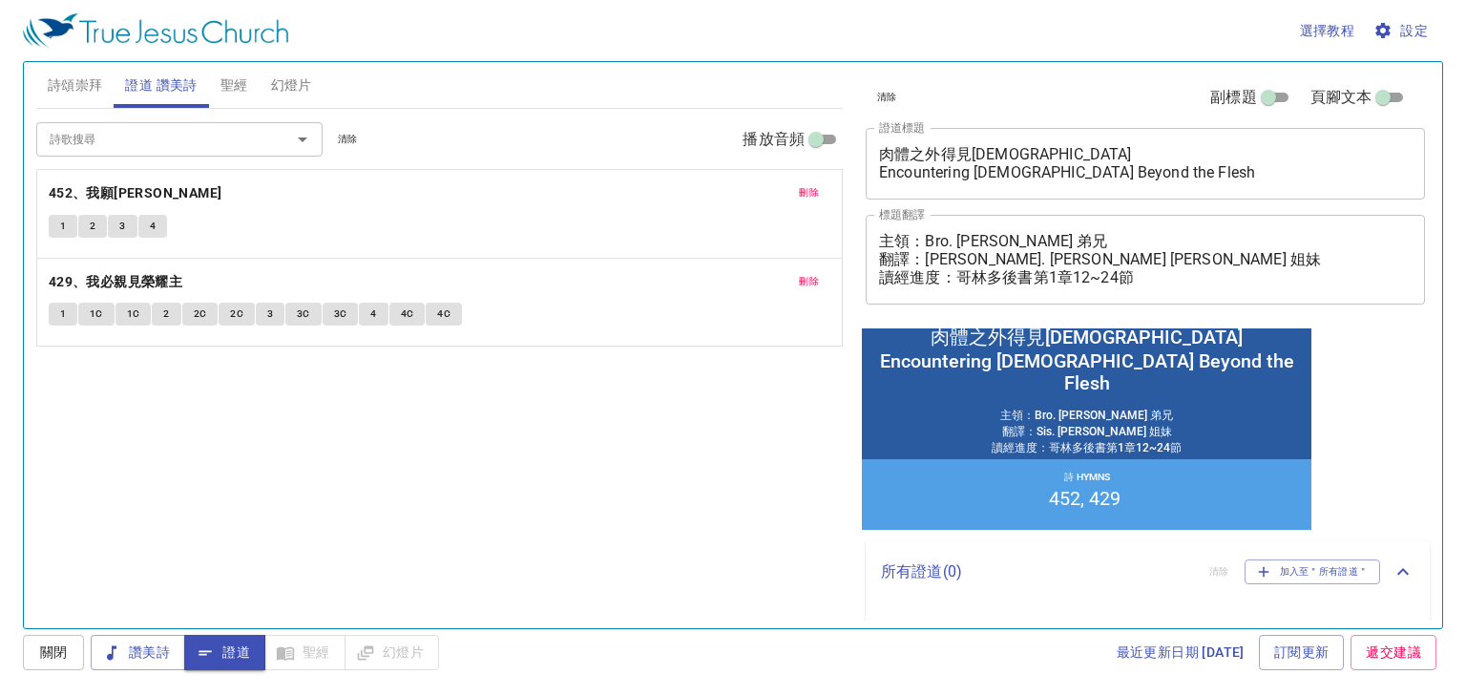
click at [825, 402] on div "詩歌搜尋 詩歌搜尋 清除 播放音頻 刪除 452、我願常見祢 1 2 3 4 刪除 429、我必親見榮耀主 1 1C 1C 2 2C 2C 3 3C 3C 4…" at bounding box center [439, 360] width 807 height 503
click at [970, 661] on div "最近更新日期 2025/9/22 訂閱更新 遞交建議" at bounding box center [945, 652] width 998 height 35
click at [155, 644] on span "讚美詩" at bounding box center [138, 653] width 64 height 24
click at [85, 99] on button "詩頌崇拜" at bounding box center [75, 85] width 78 height 46
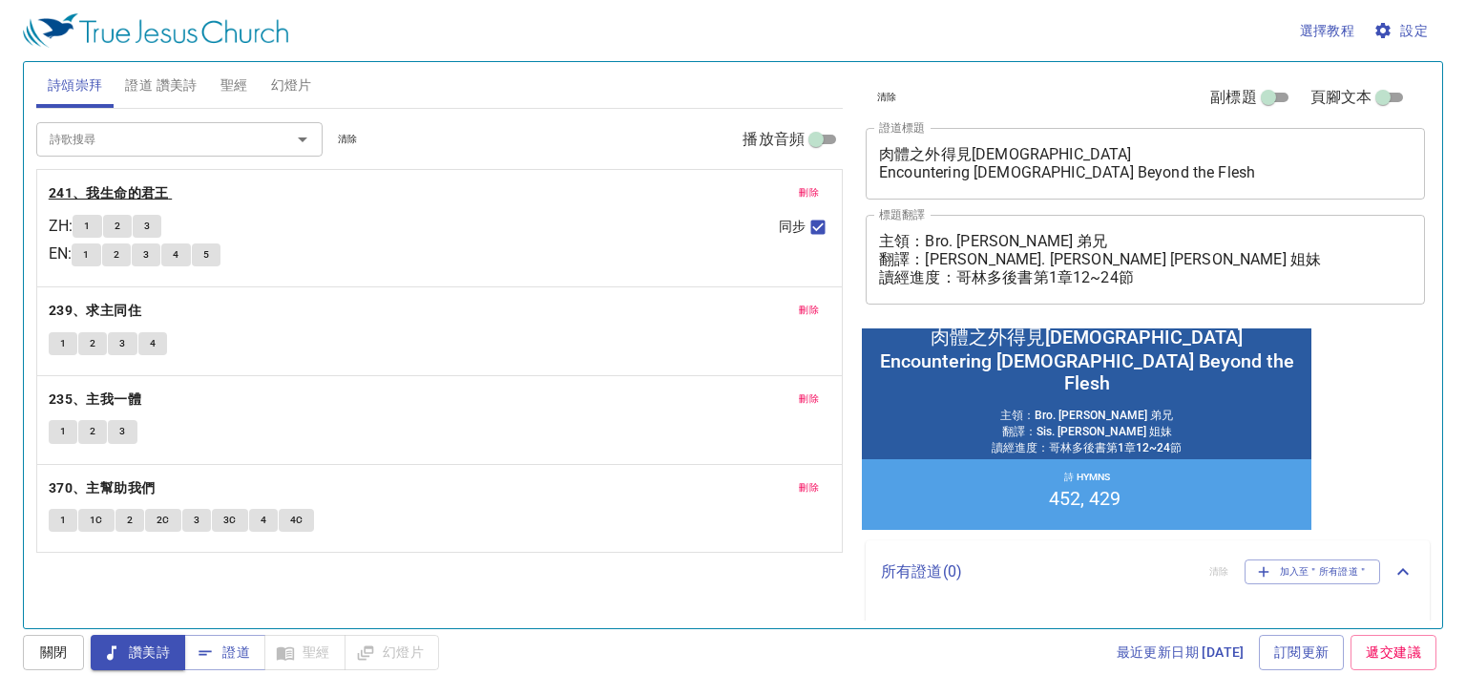
click at [94, 190] on b "241、我生命的君王" at bounding box center [109, 193] width 120 height 24
click at [90, 222] on span "1" at bounding box center [87, 226] width 6 height 17
click at [120, 225] on span "2" at bounding box center [118, 226] width 6 height 17
click at [147, 228] on button "3" at bounding box center [147, 226] width 29 height 23
click at [136, 310] on b "239、求主同住" at bounding box center [95, 311] width 93 height 24
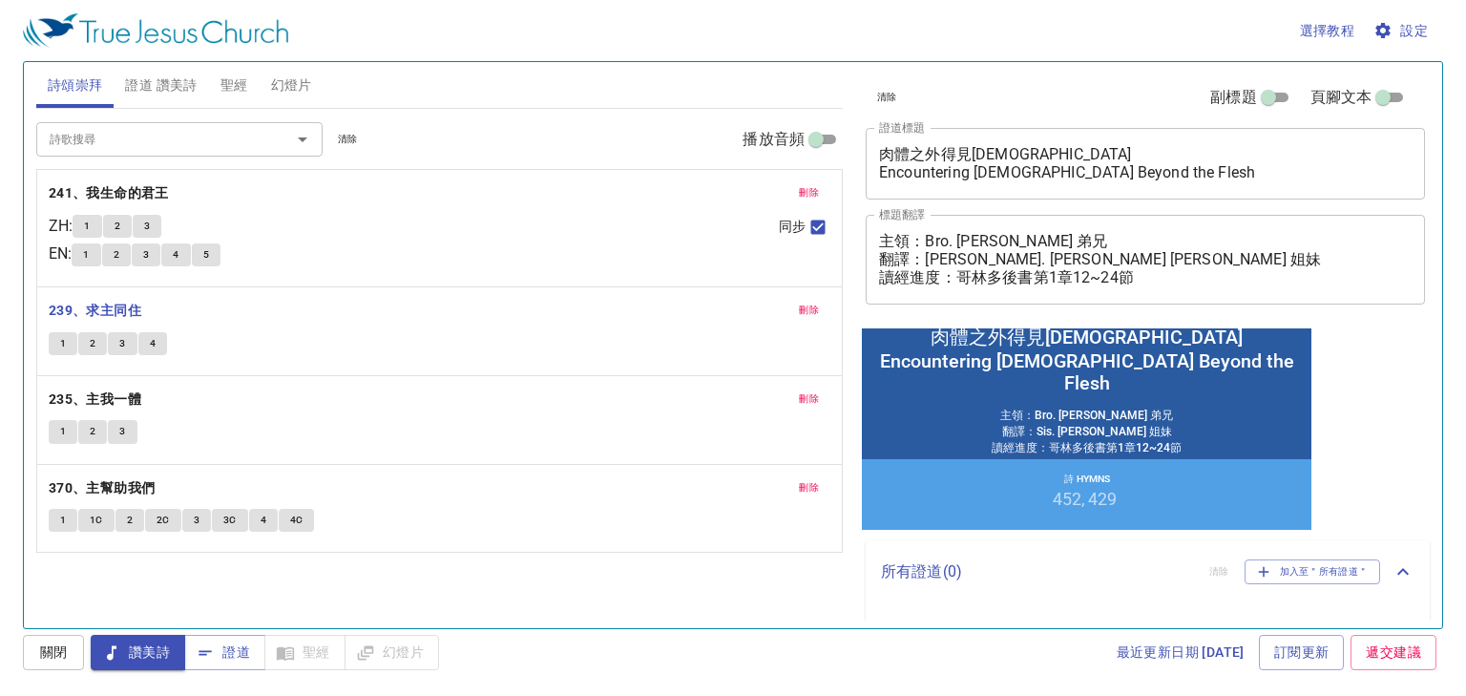
click at [60, 340] on span "1" at bounding box center [63, 343] width 6 height 17
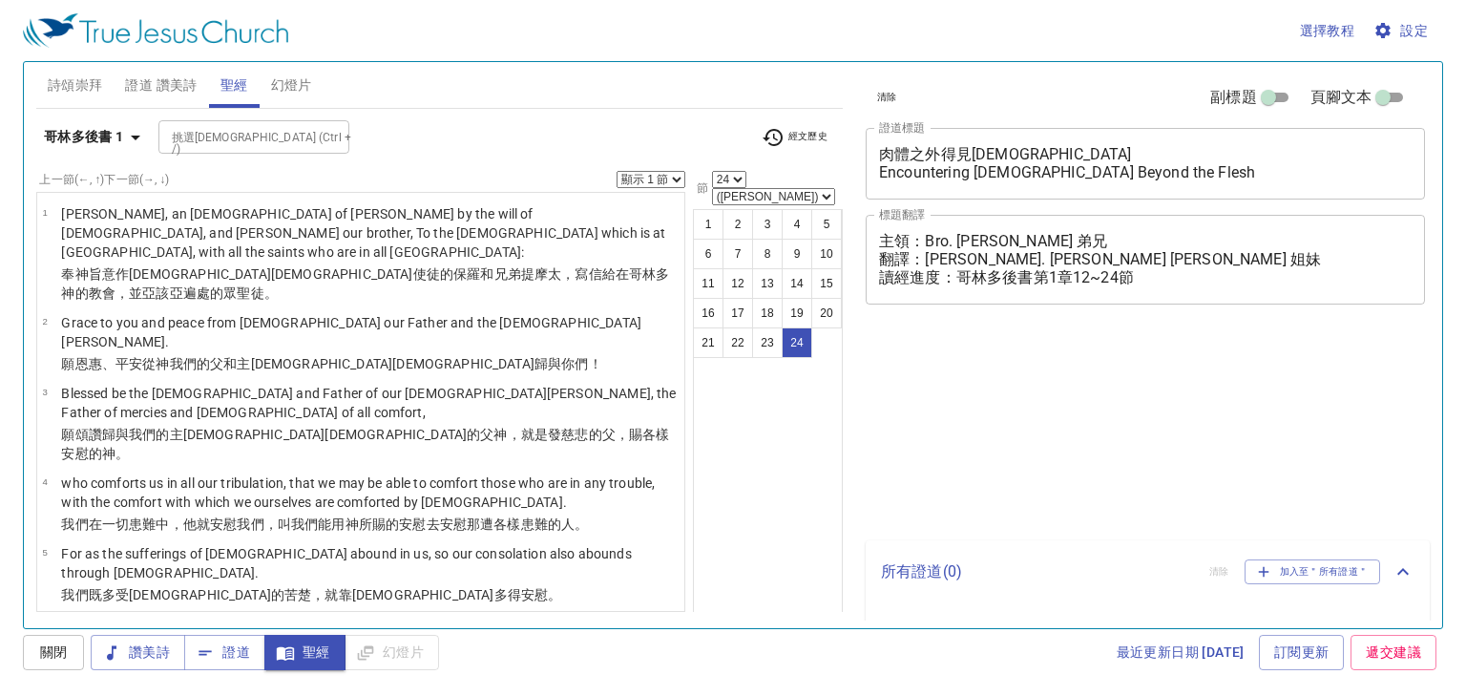
select select "24"
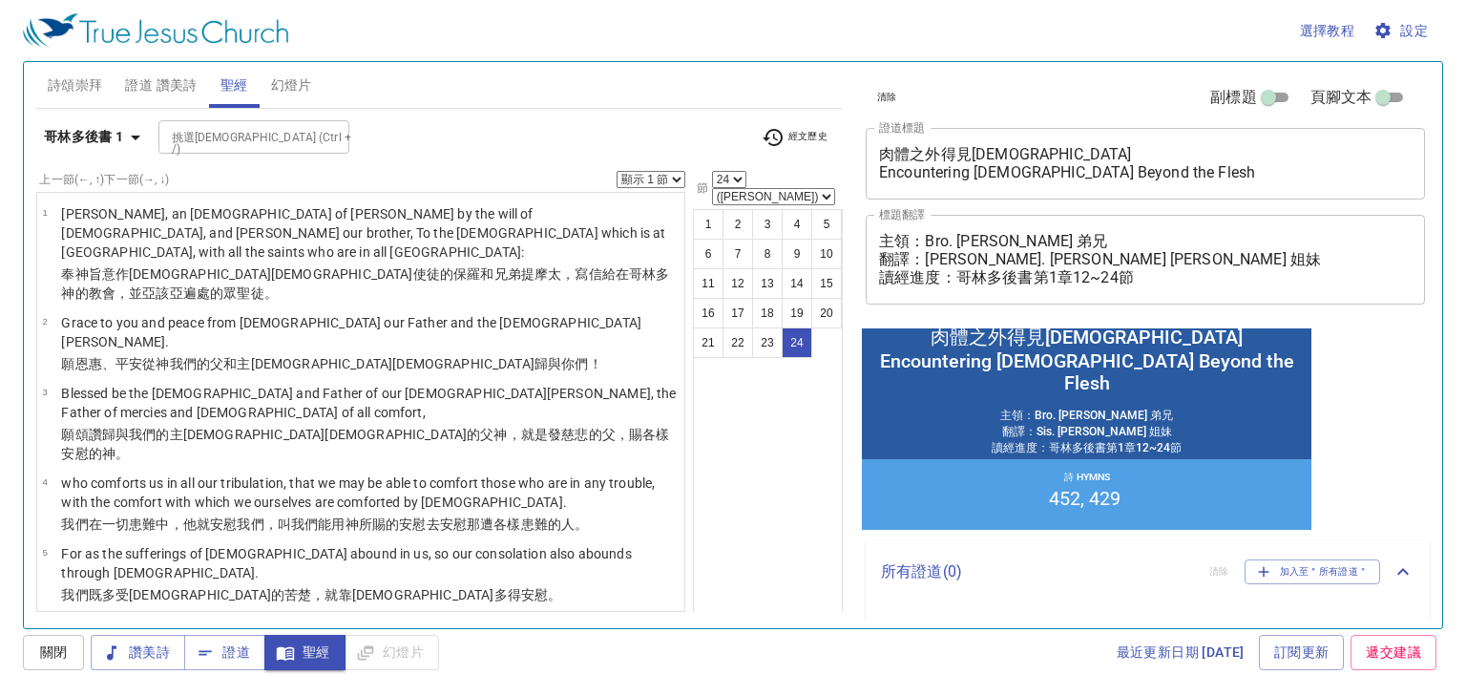
scroll to position [382, 0]
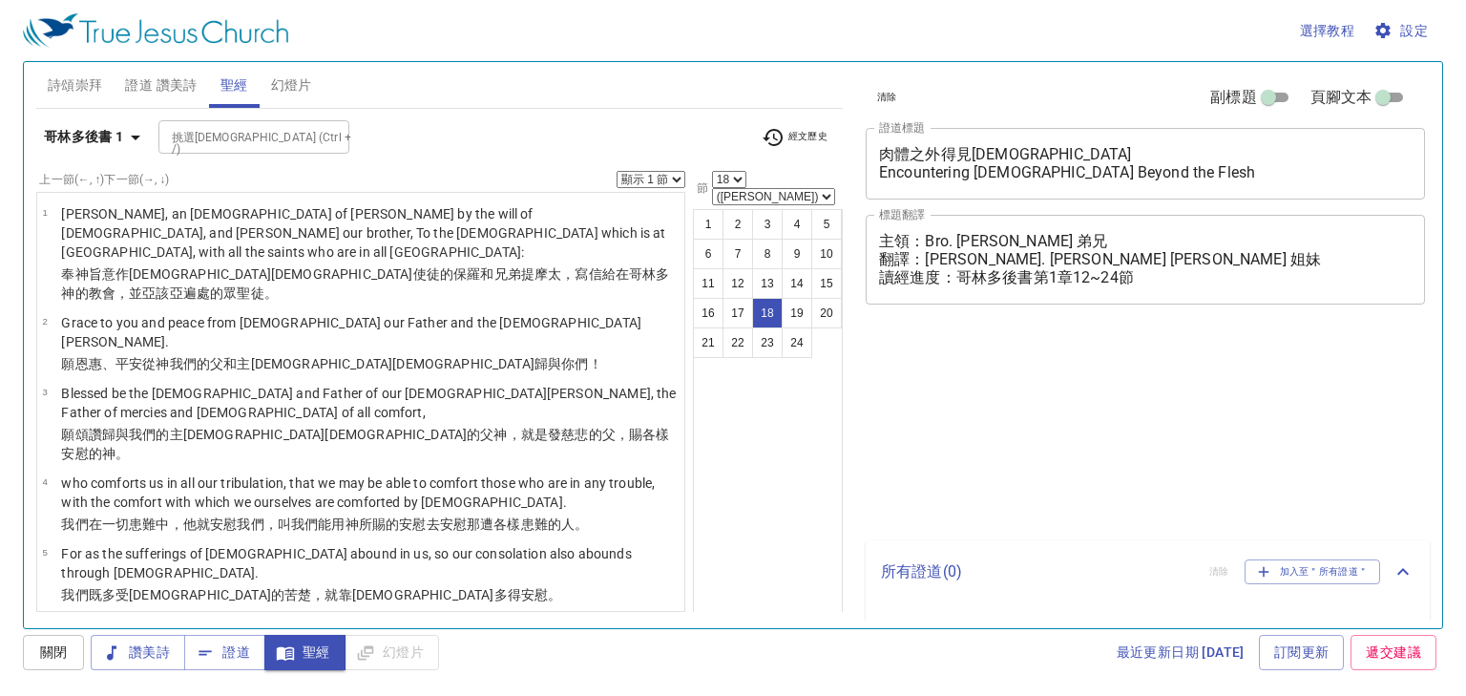
select select "18"
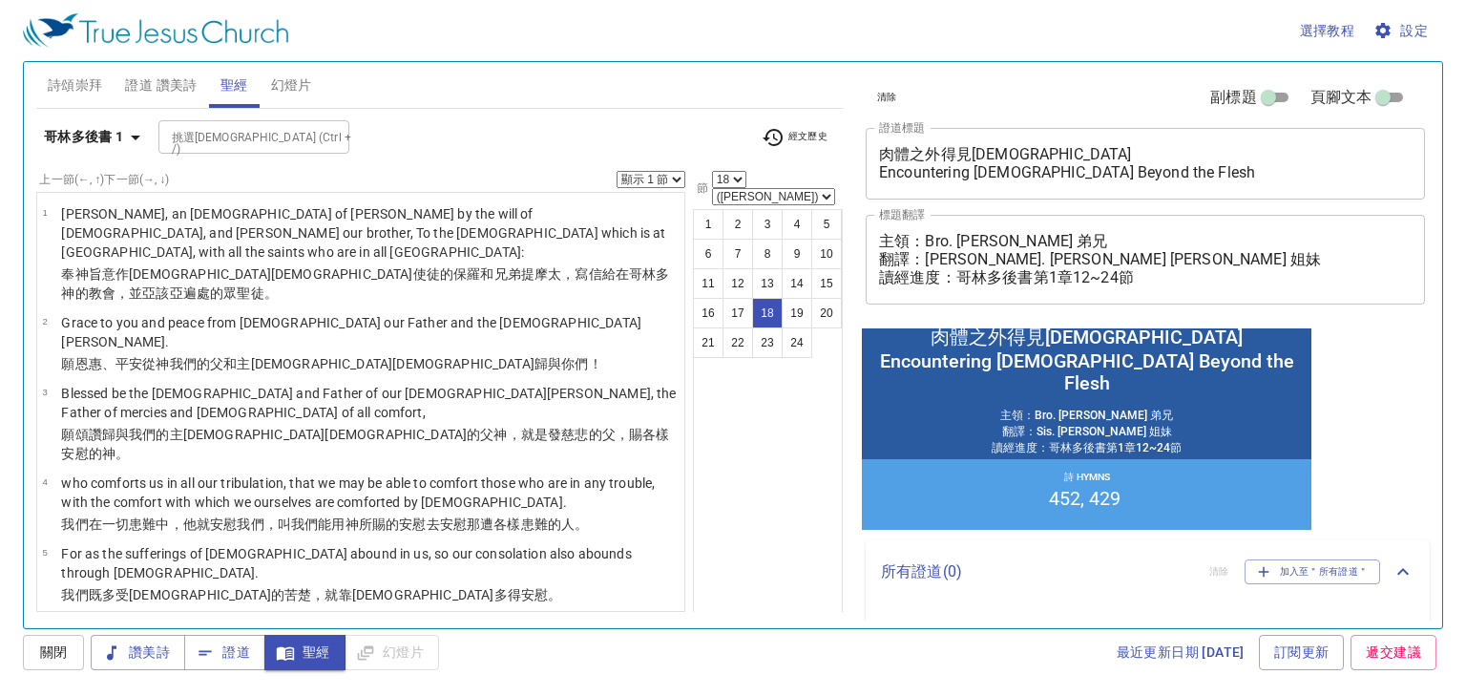
scroll to position [1222, 0]
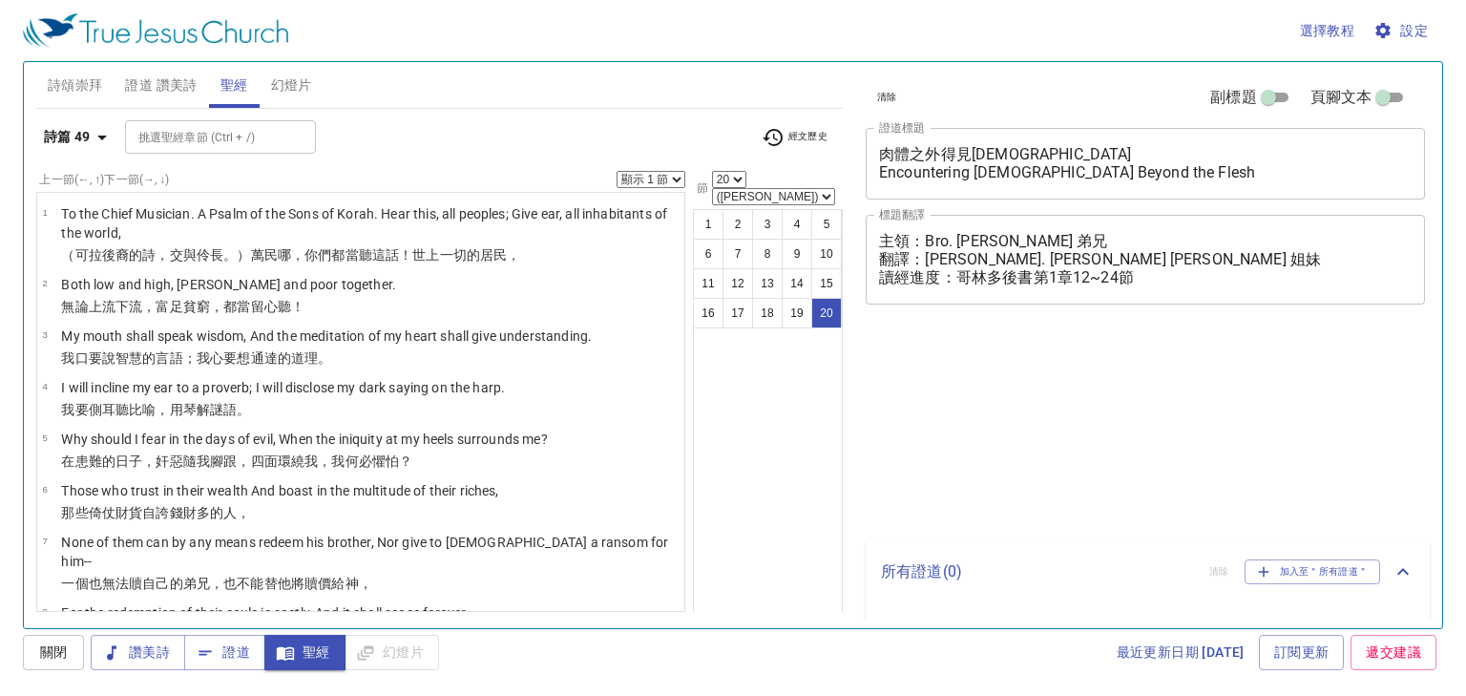
select select "20"
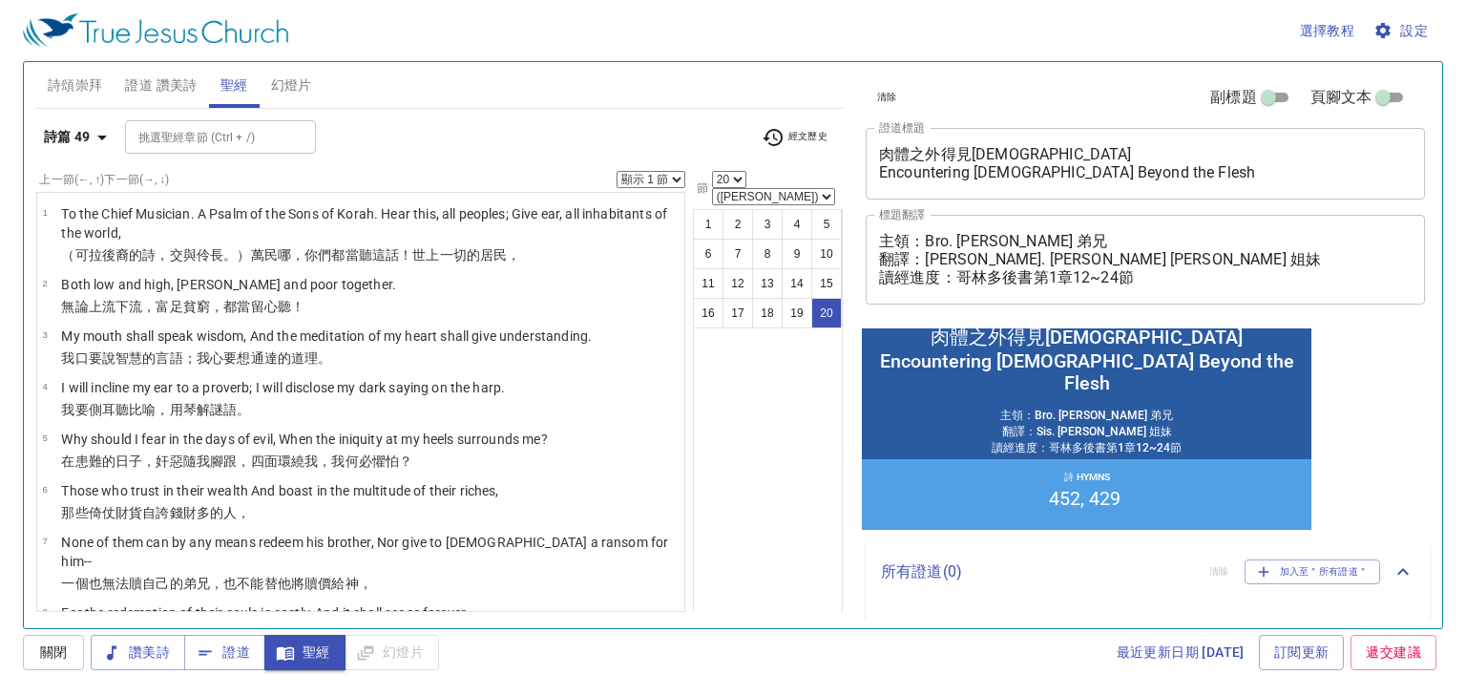
scroll to position [724, 0]
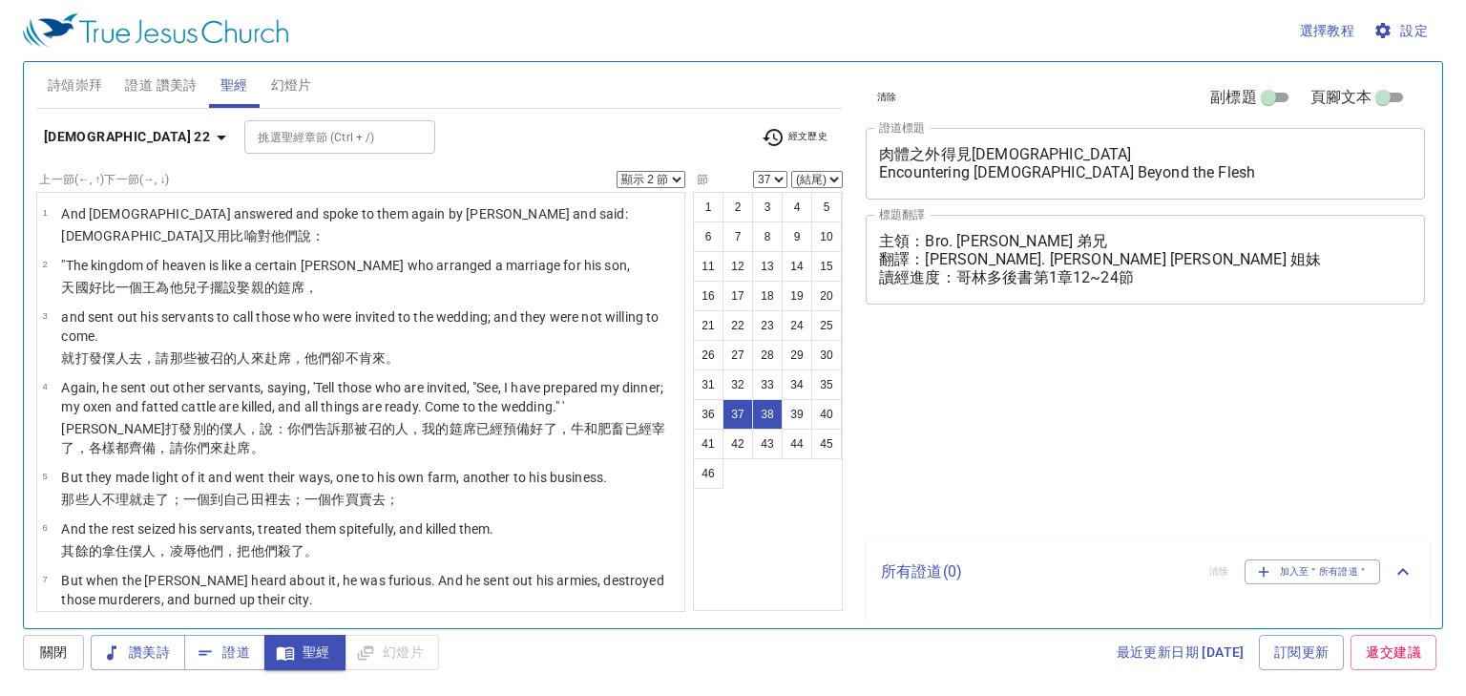
select select "2"
select select "37"
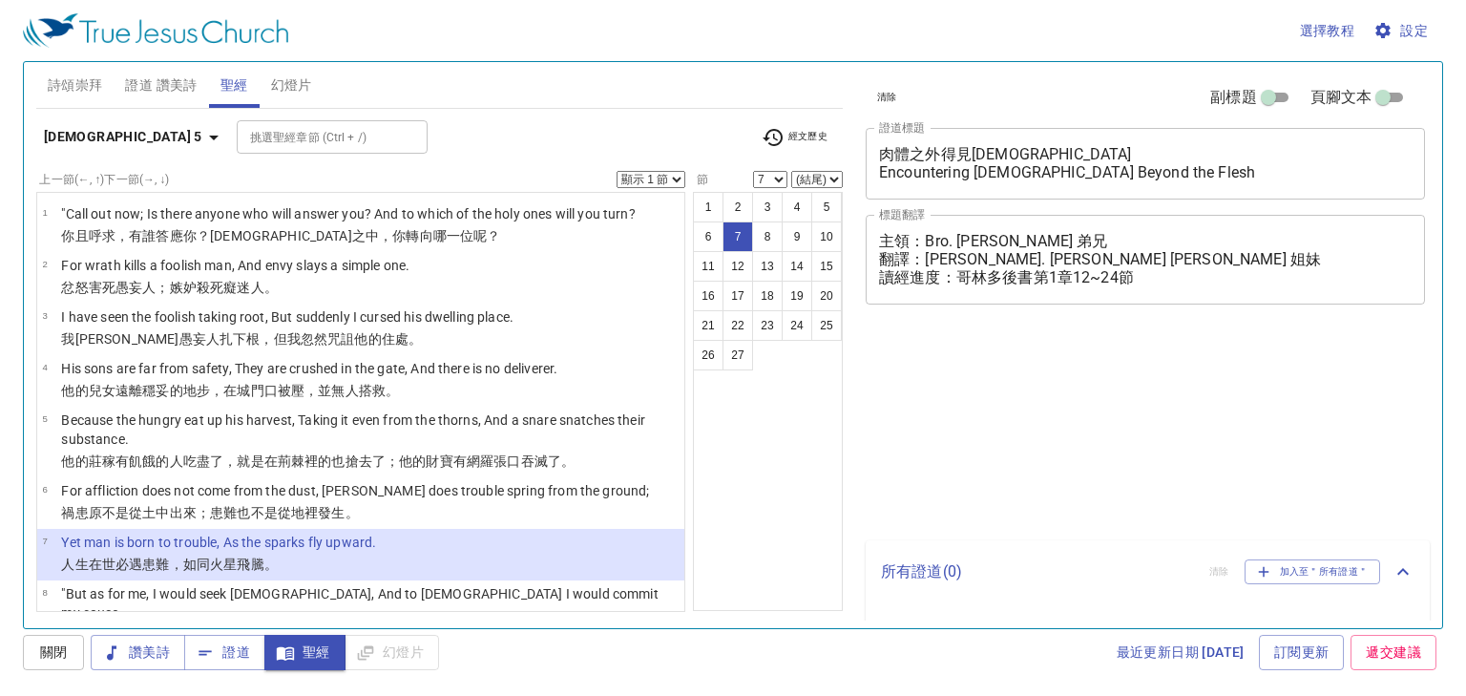
select select "7"
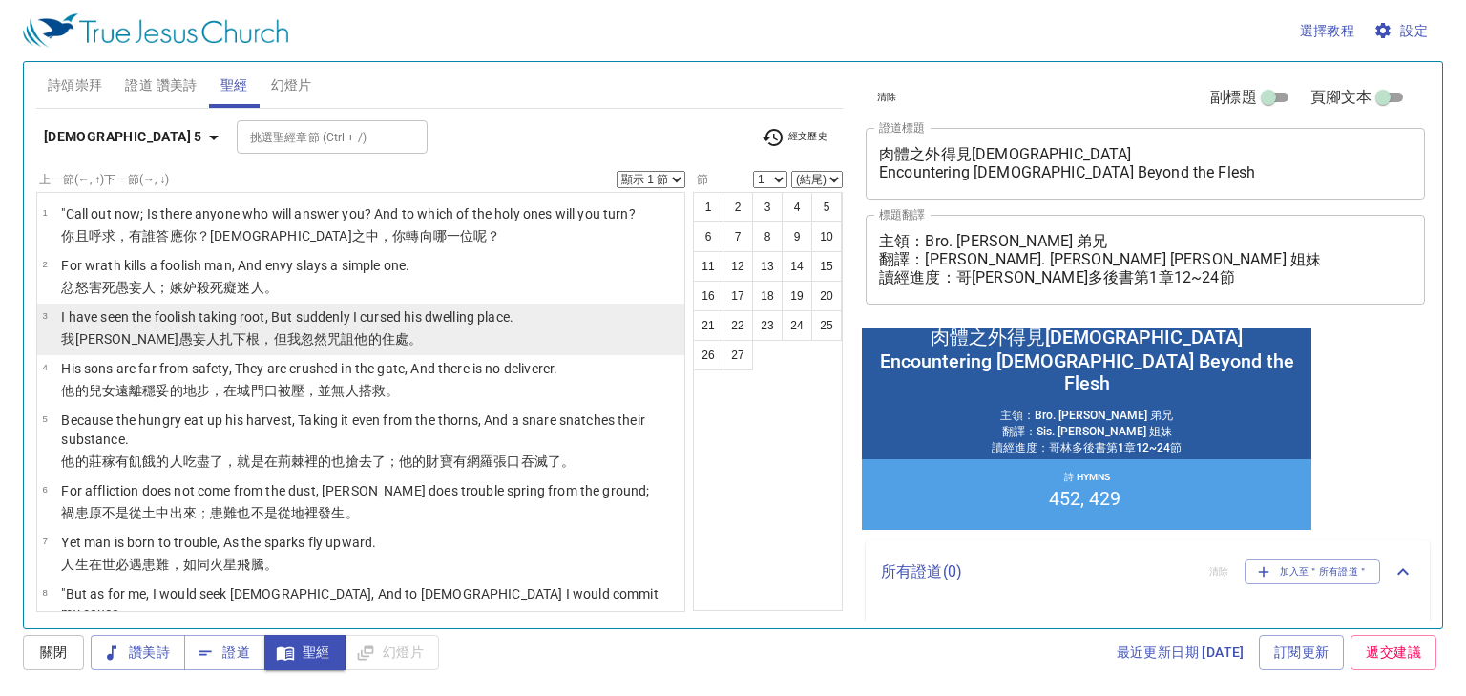
scroll to position [382, 0]
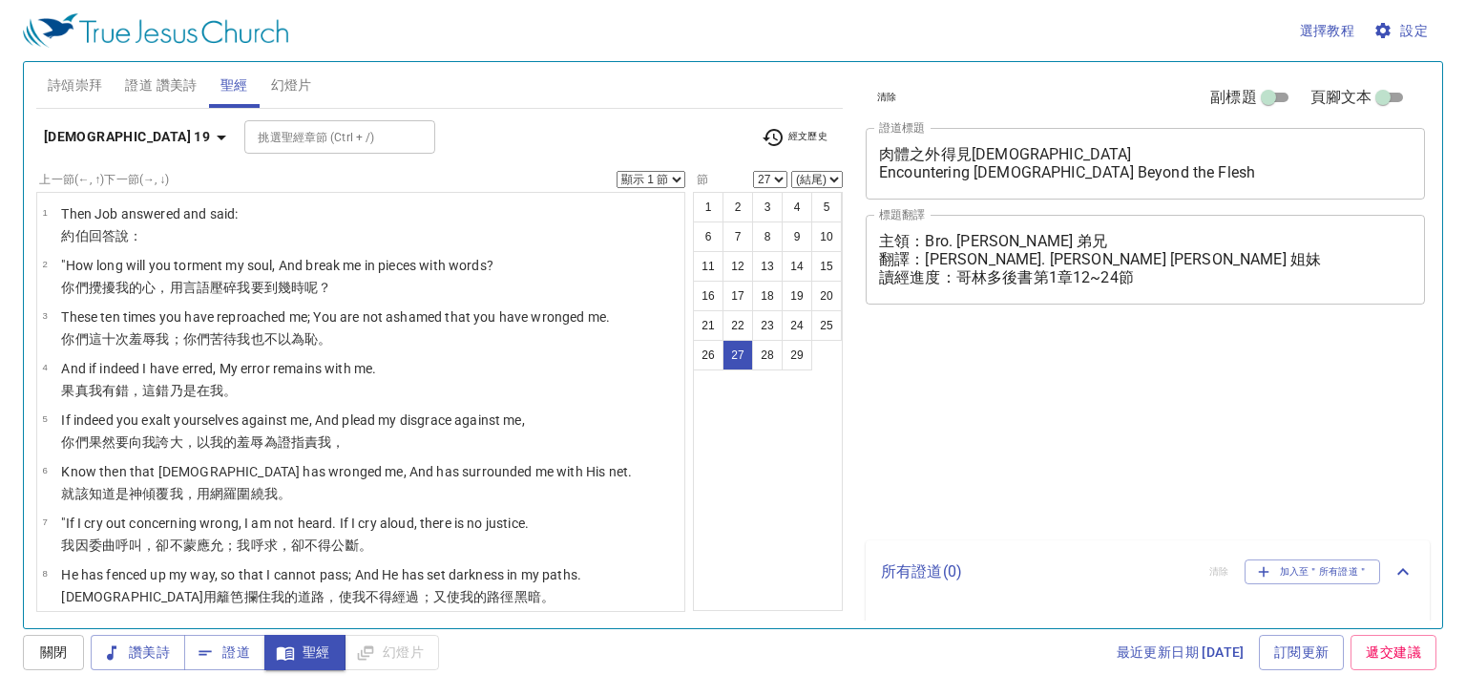
select select "27"
select select "26"
